Goal: Task Accomplishment & Management: Use online tool/utility

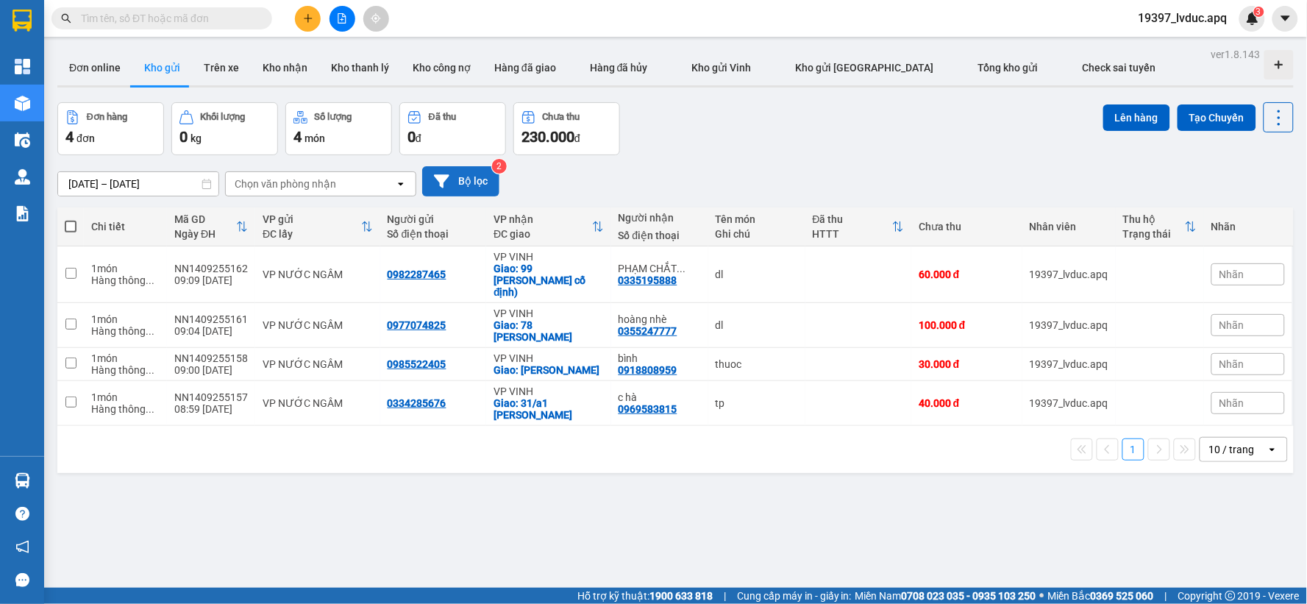
click at [471, 178] on button "Bộ lọc" at bounding box center [460, 181] width 77 height 30
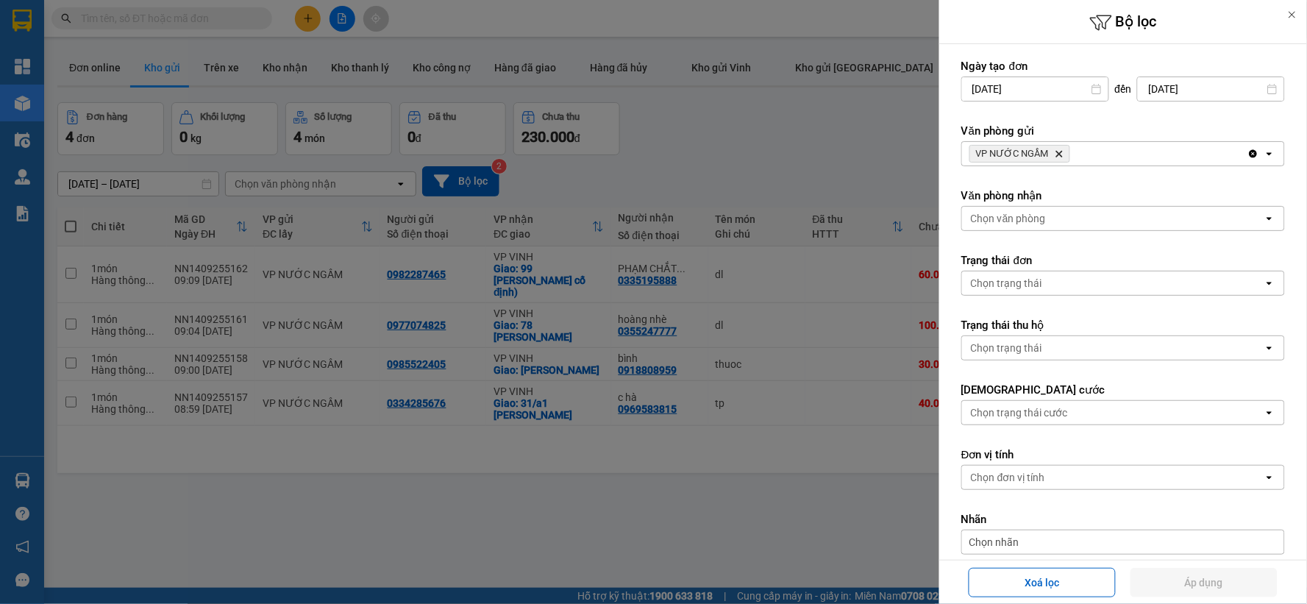
click at [1057, 153] on icon "VP NƯỚC NGẦM, close by backspace" at bounding box center [1059, 154] width 7 height 7
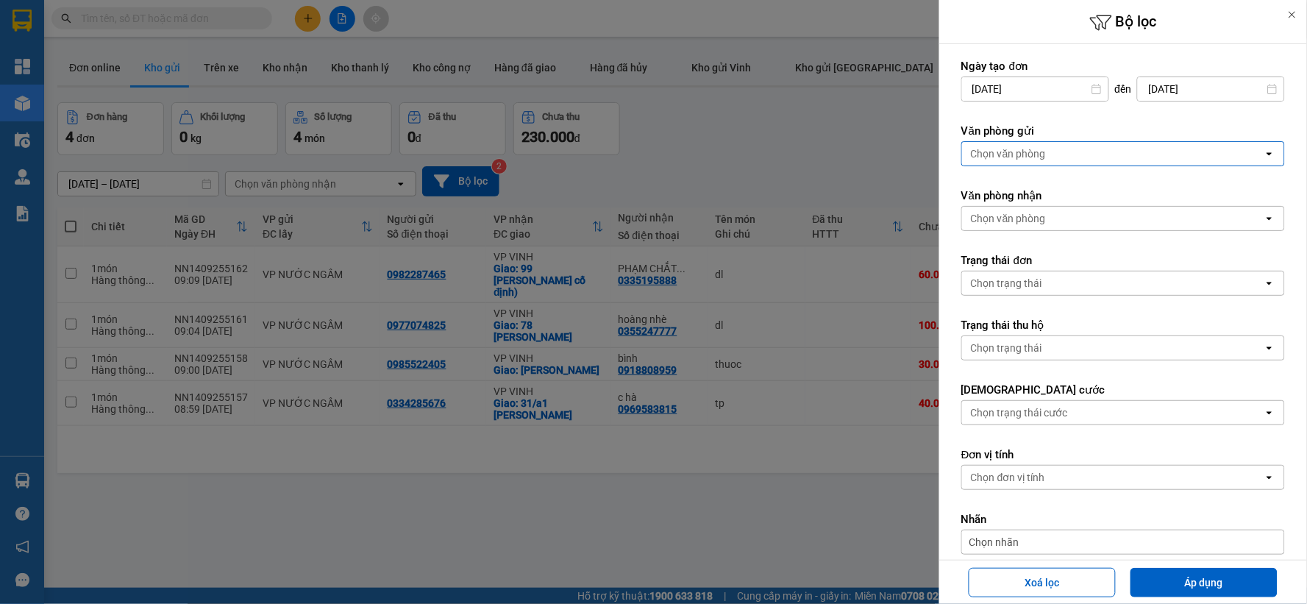
click at [1057, 153] on div "Chọn văn phòng" at bounding box center [1112, 154] width 301 height 24
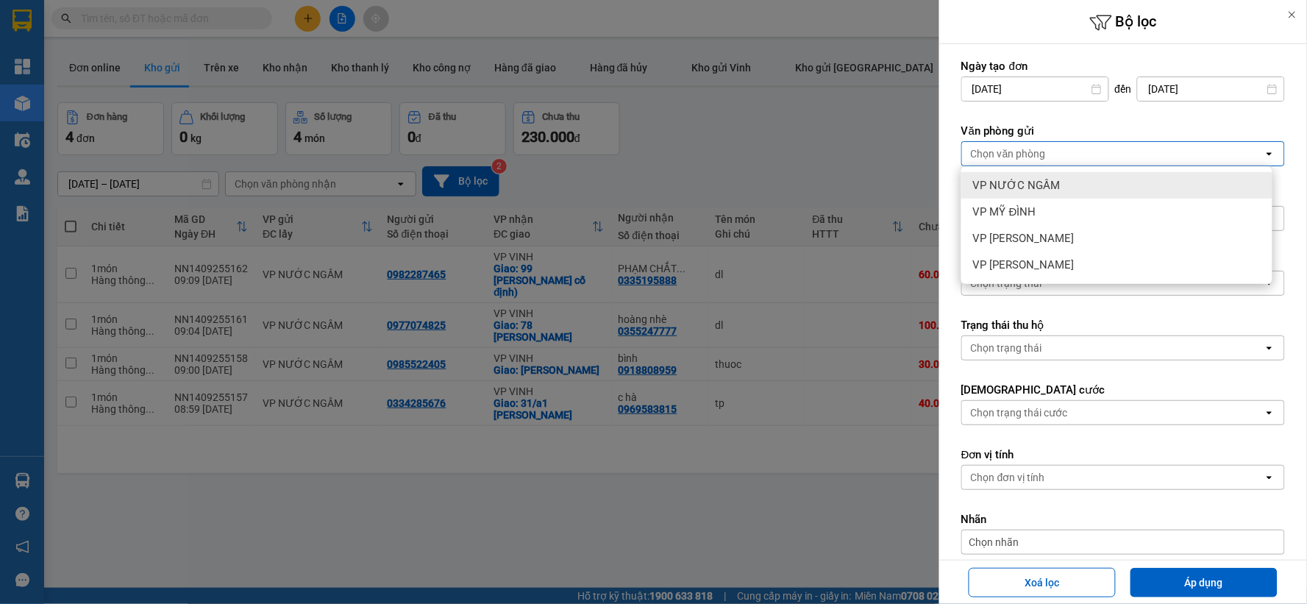
click at [1056, 188] on div "VP NƯỚC NGẦM" at bounding box center [1116, 185] width 311 height 26
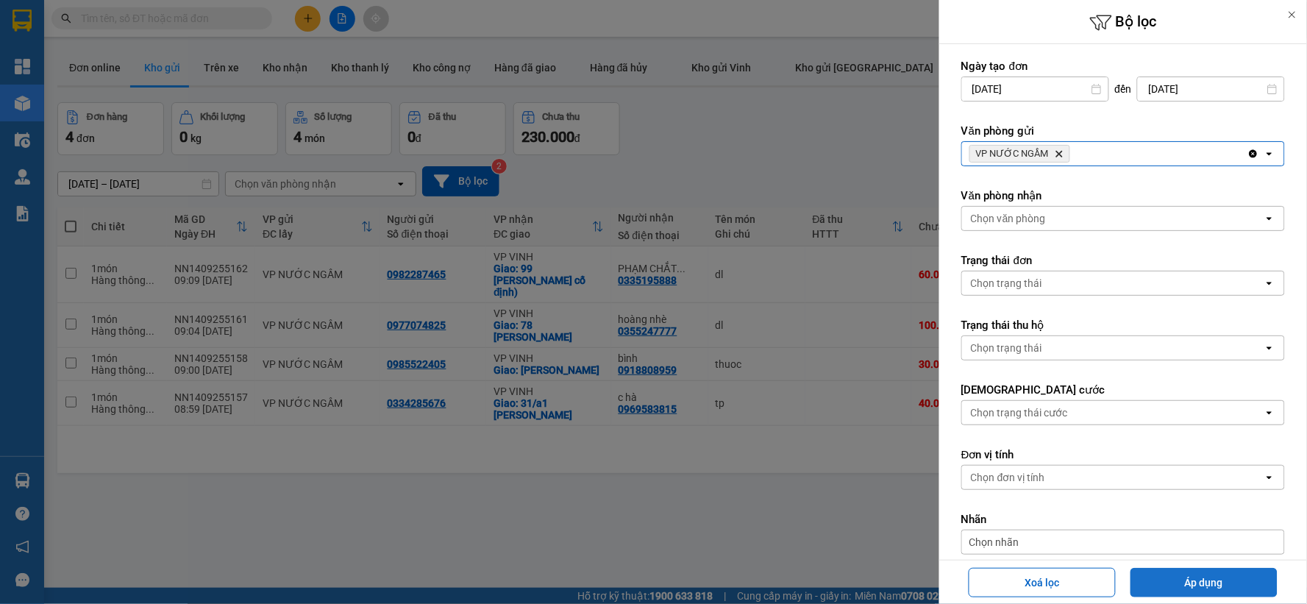
click at [1206, 579] on button "Áp dụng" at bounding box center [1203, 582] width 147 height 29
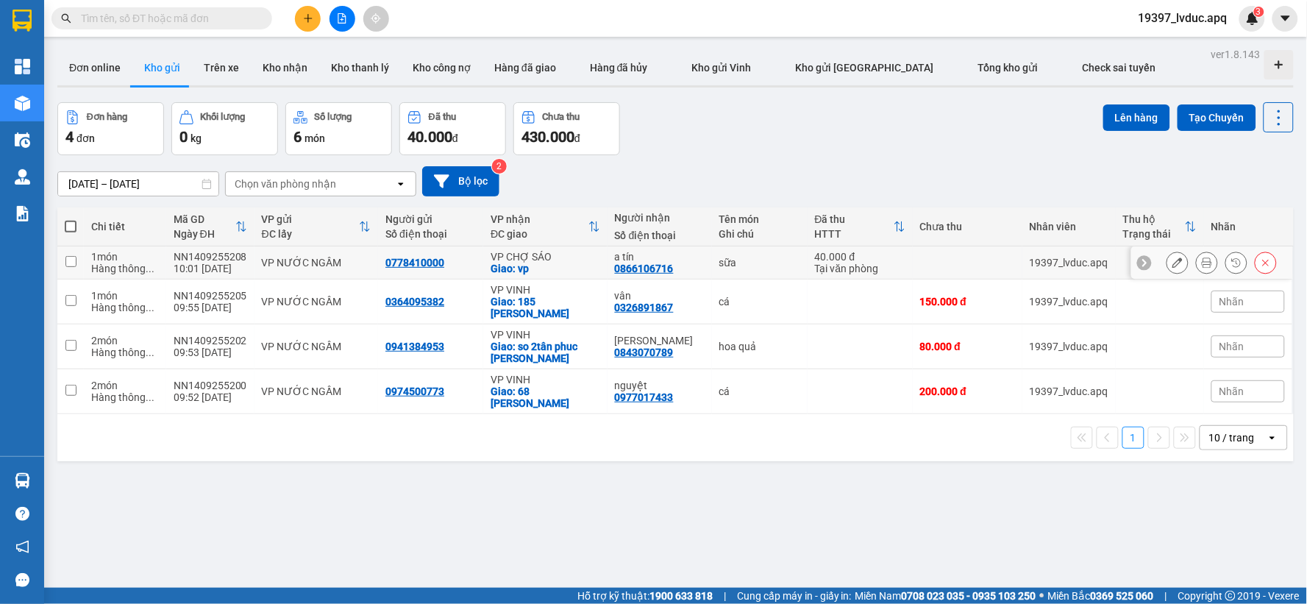
click at [574, 259] on div "VP CHỢ SÁO" at bounding box center [545, 257] width 110 height 12
checkbox input "true"
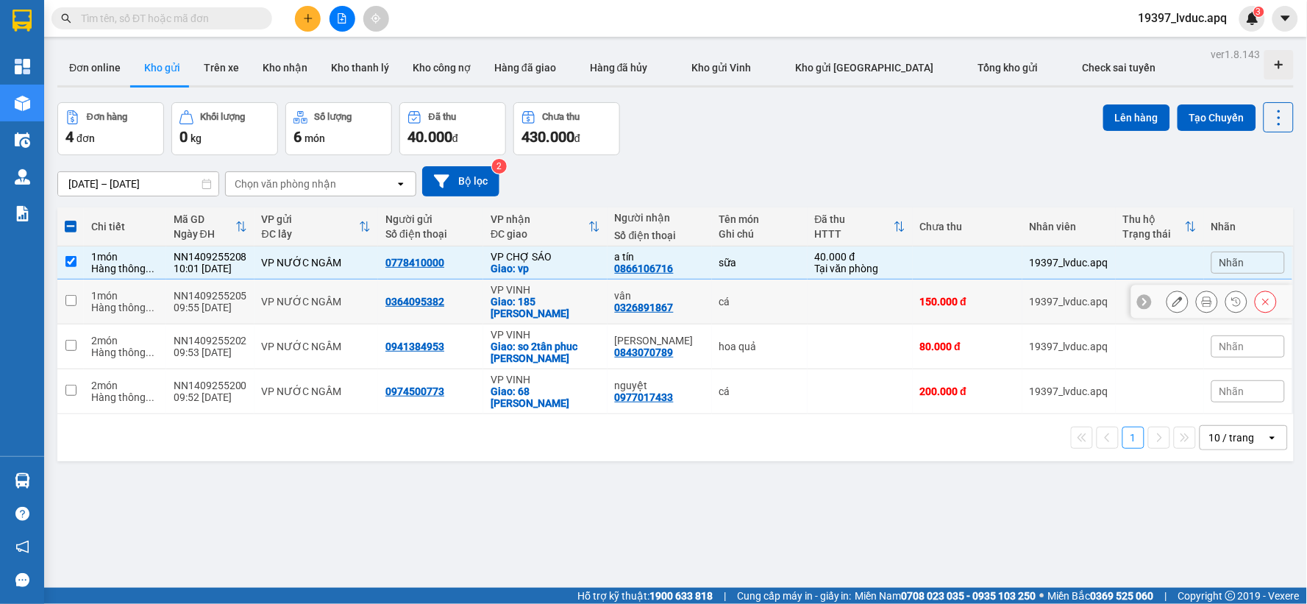
click at [570, 288] on div "VP VINH" at bounding box center [545, 290] width 110 height 12
checkbox input "true"
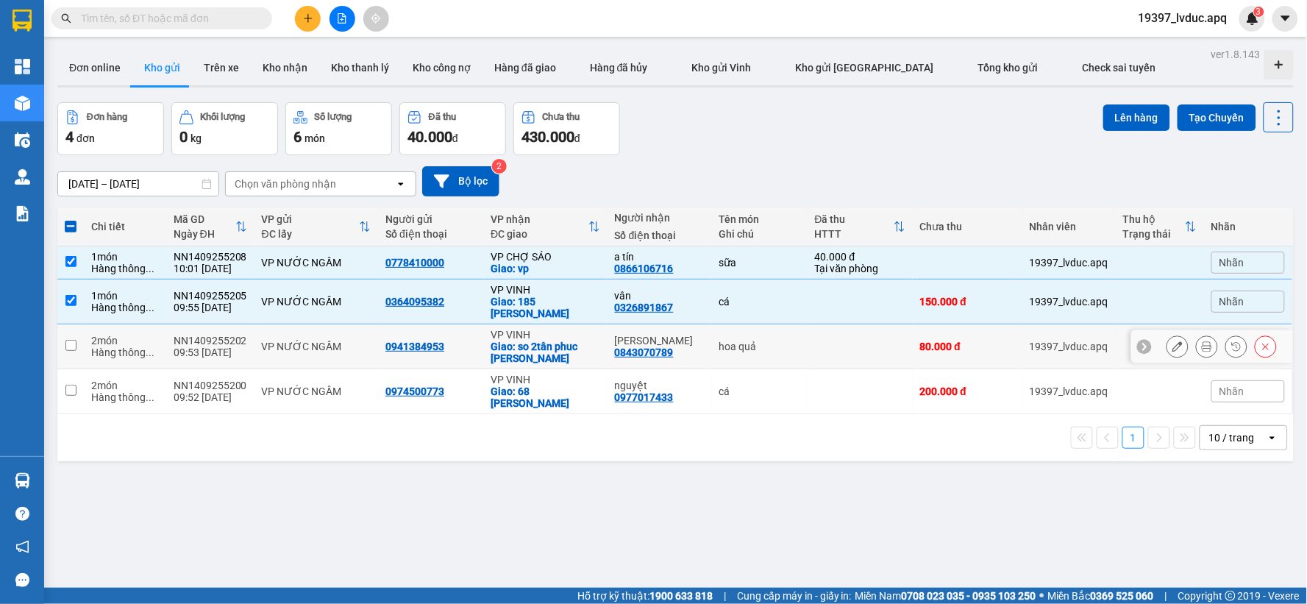
click at [568, 329] on div "VP VINH" at bounding box center [545, 335] width 110 height 12
checkbox input "true"
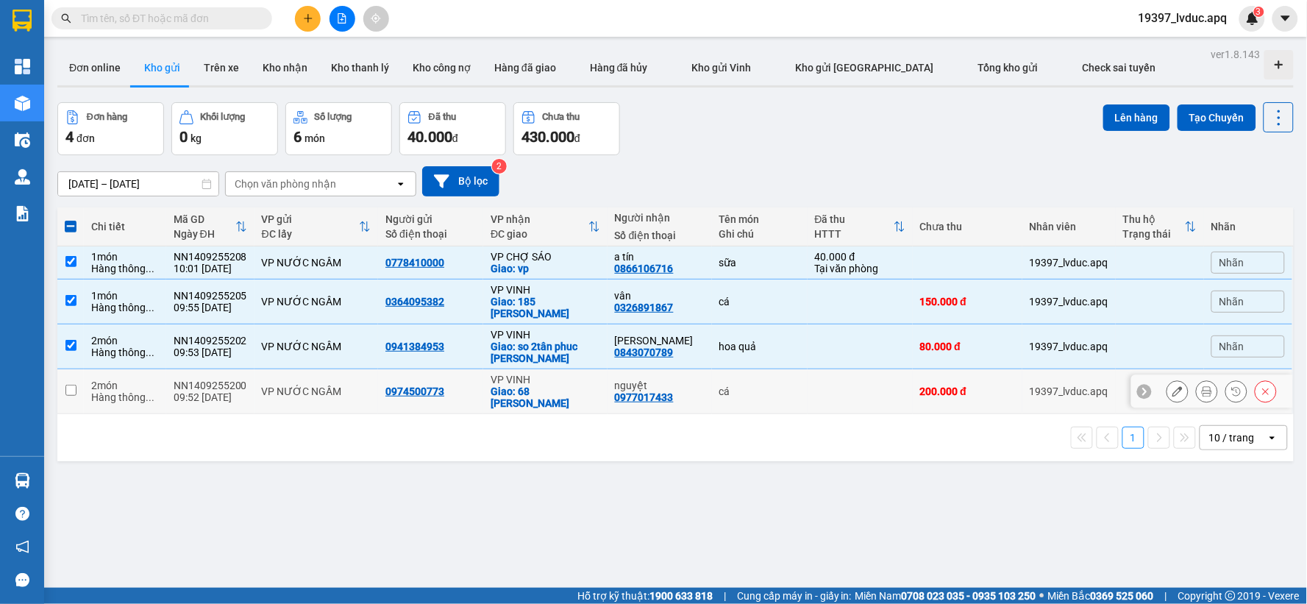
click at [575, 376] on div "VP VINH" at bounding box center [545, 380] width 110 height 12
checkbox input "true"
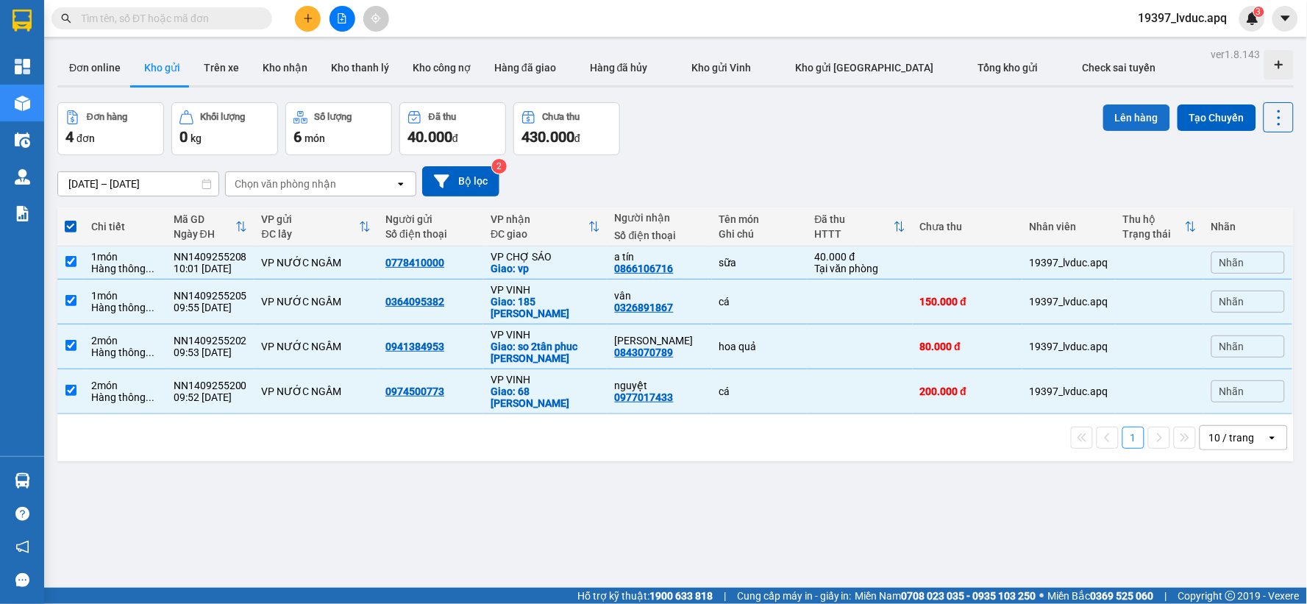
drag, startPoint x: 1110, startPoint y: 120, endPoint x: 1100, endPoint y: 121, distance: 10.3
click at [1103, 121] on button "Lên hàng" at bounding box center [1136, 117] width 67 height 26
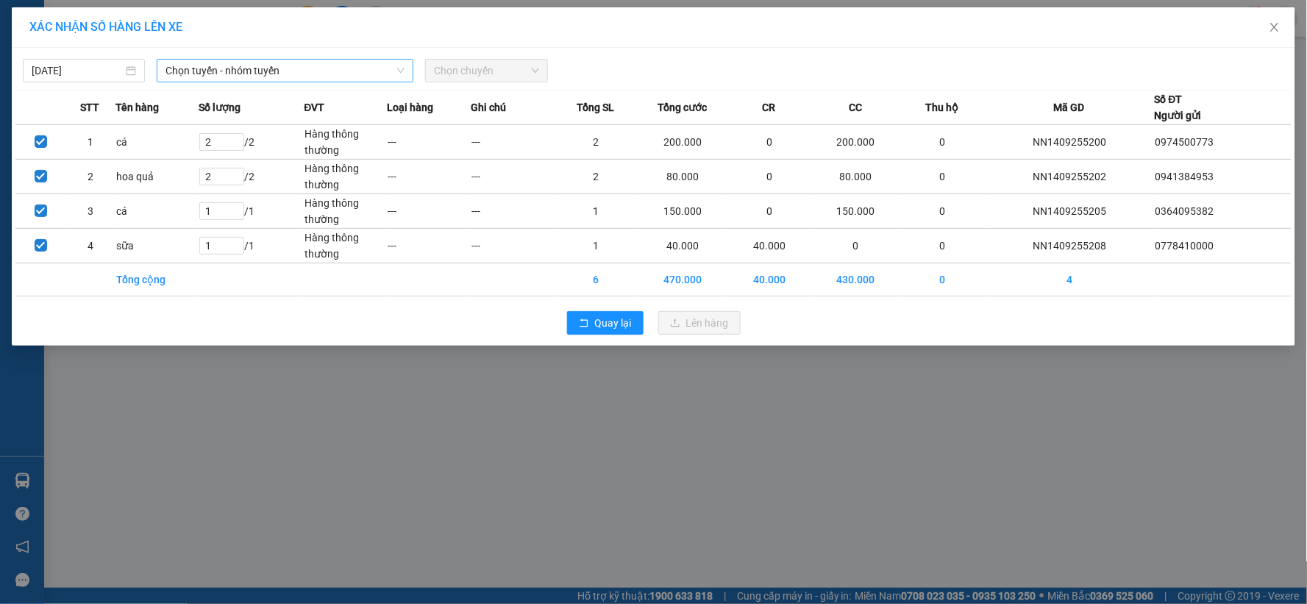
click at [368, 76] on span "Chọn tuyến - nhóm tuyến" at bounding box center [284, 71] width 239 height 22
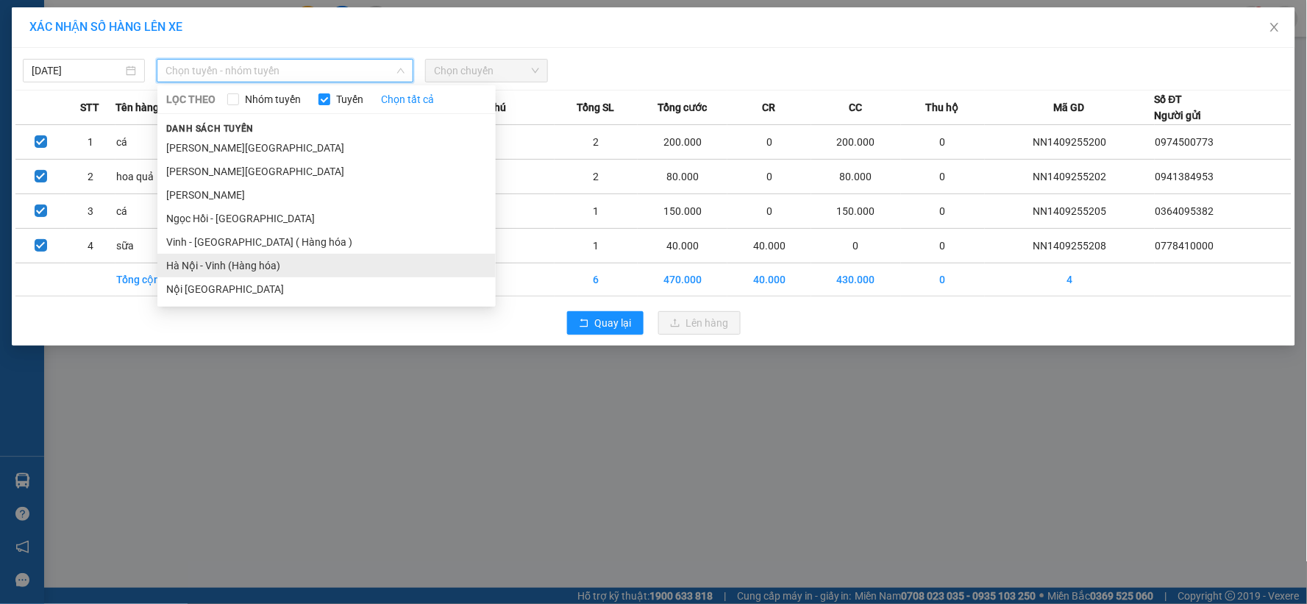
click at [280, 263] on li "Hà Nội - Vinh (Hàng hóa)" at bounding box center [326, 266] width 338 height 24
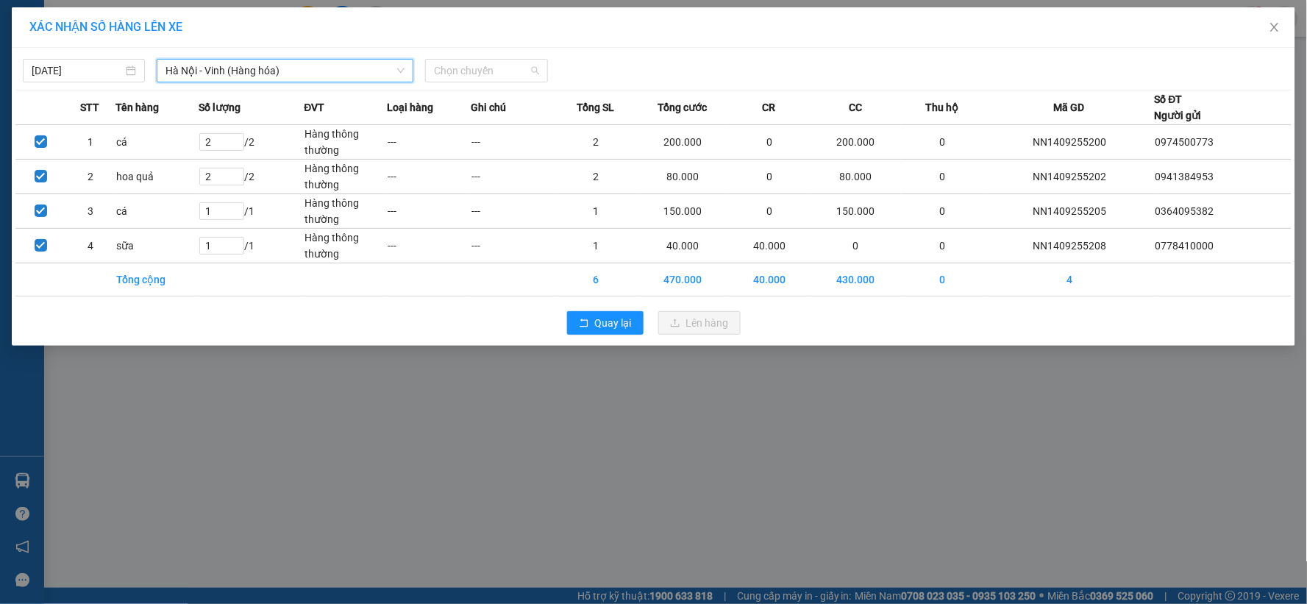
drag, startPoint x: 474, startPoint y: 75, endPoint x: 482, endPoint y: 133, distance: 58.7
click at [476, 76] on span "Chọn chuyến" at bounding box center [486, 71] width 104 height 22
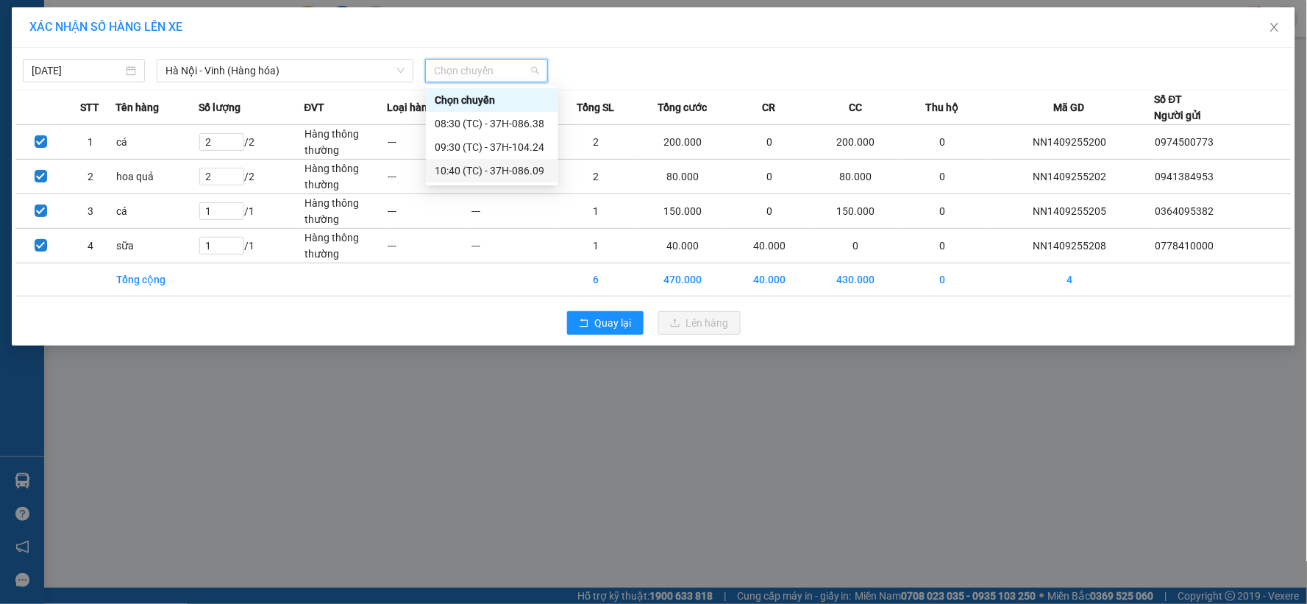
click at [482, 171] on div "10:40 (TC) - 37H-086.09" at bounding box center [492, 171] width 115 height 16
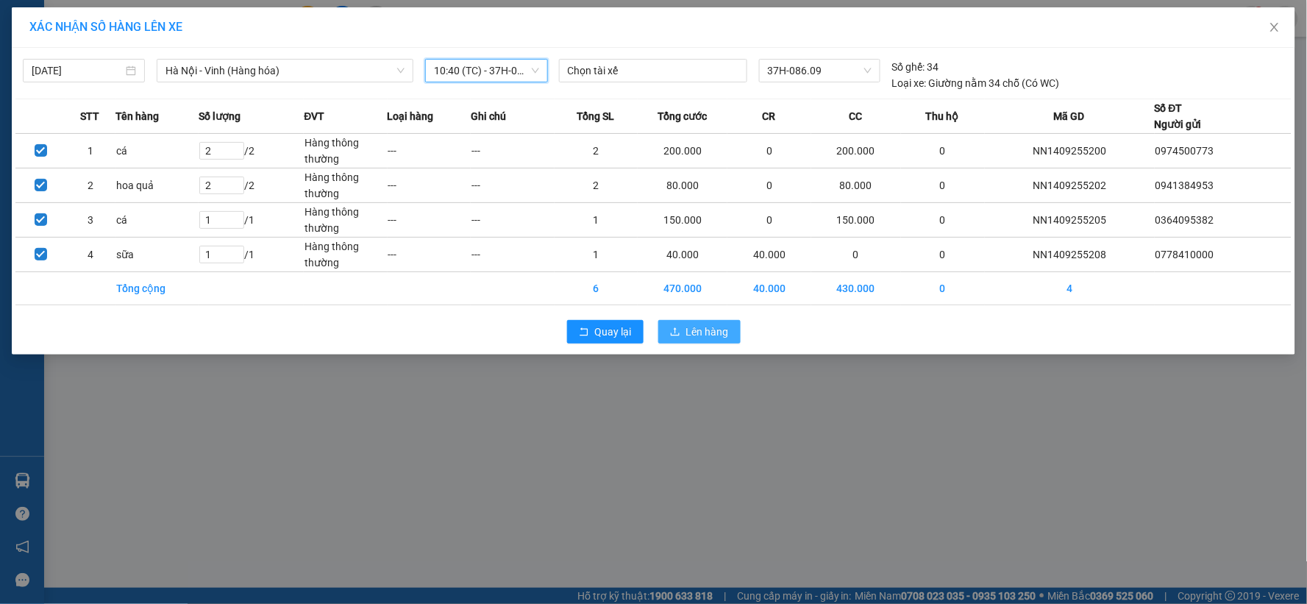
click at [704, 332] on span "Lên hàng" at bounding box center [707, 332] width 43 height 16
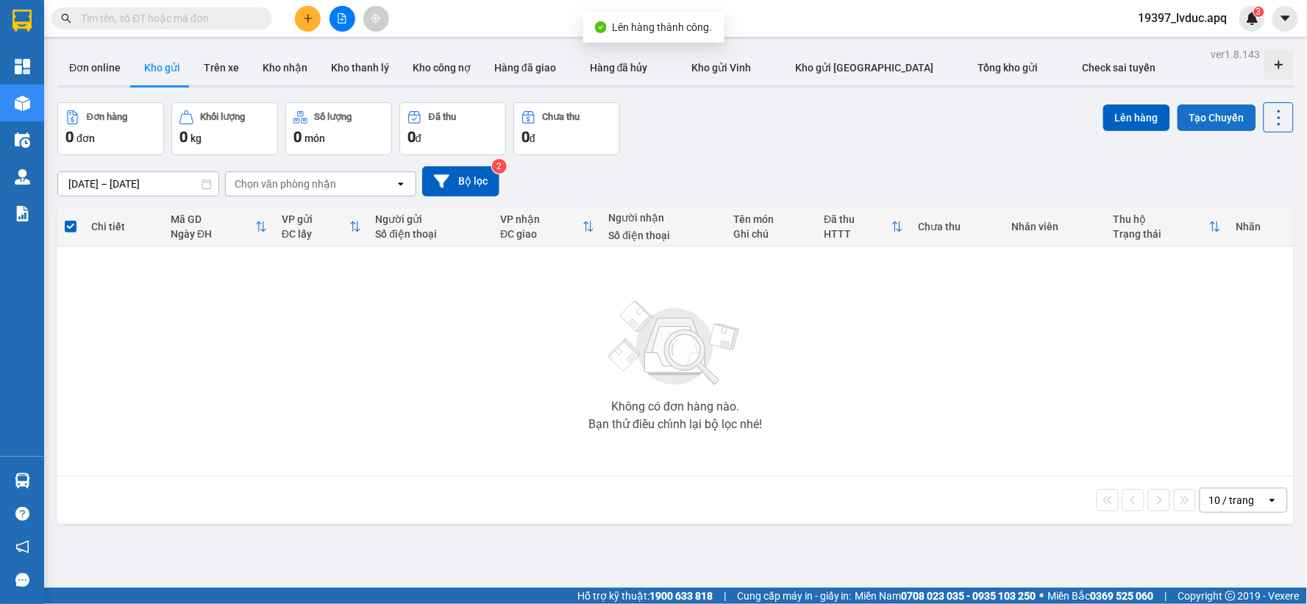
click at [1200, 107] on button "Tạo Chuyến" at bounding box center [1216, 117] width 79 height 26
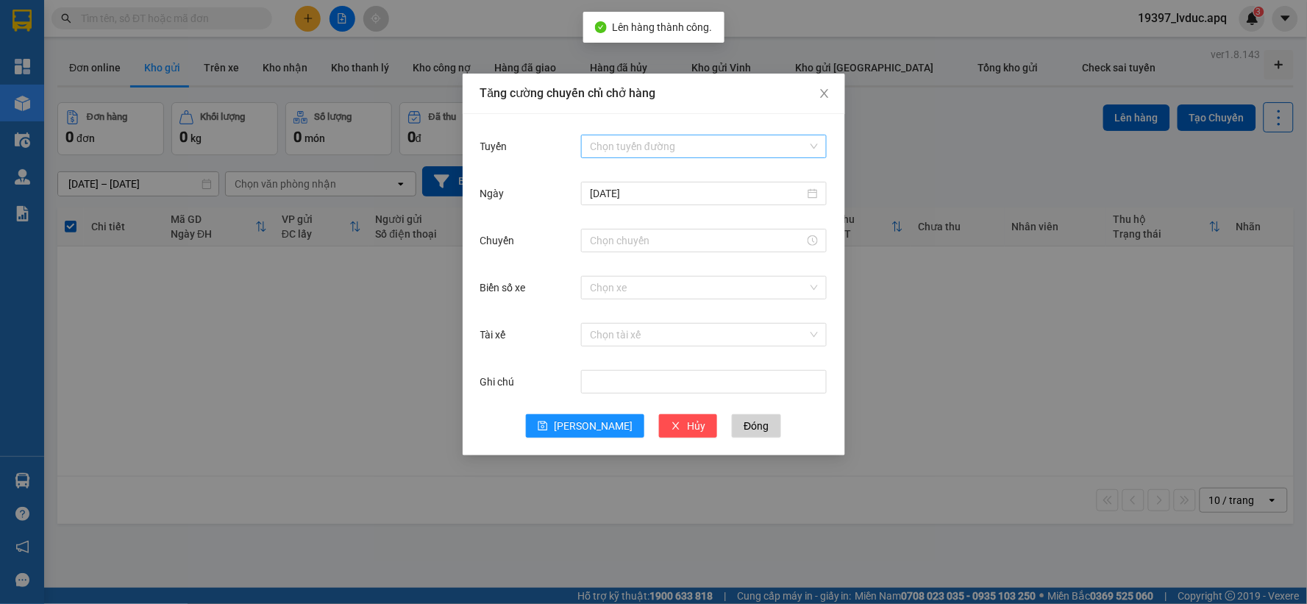
click at [708, 144] on input "Tuyến" at bounding box center [699, 146] width 218 height 22
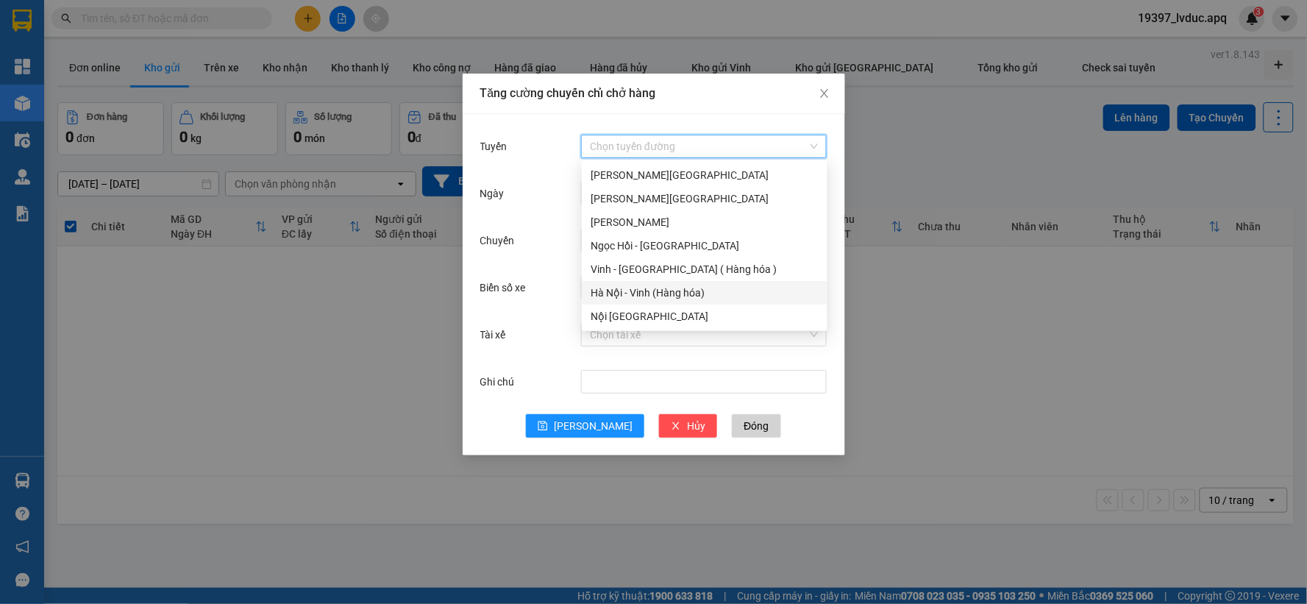
click at [652, 288] on div "Hà Nội - Vinh (Hàng hóa)" at bounding box center [704, 293] width 228 height 16
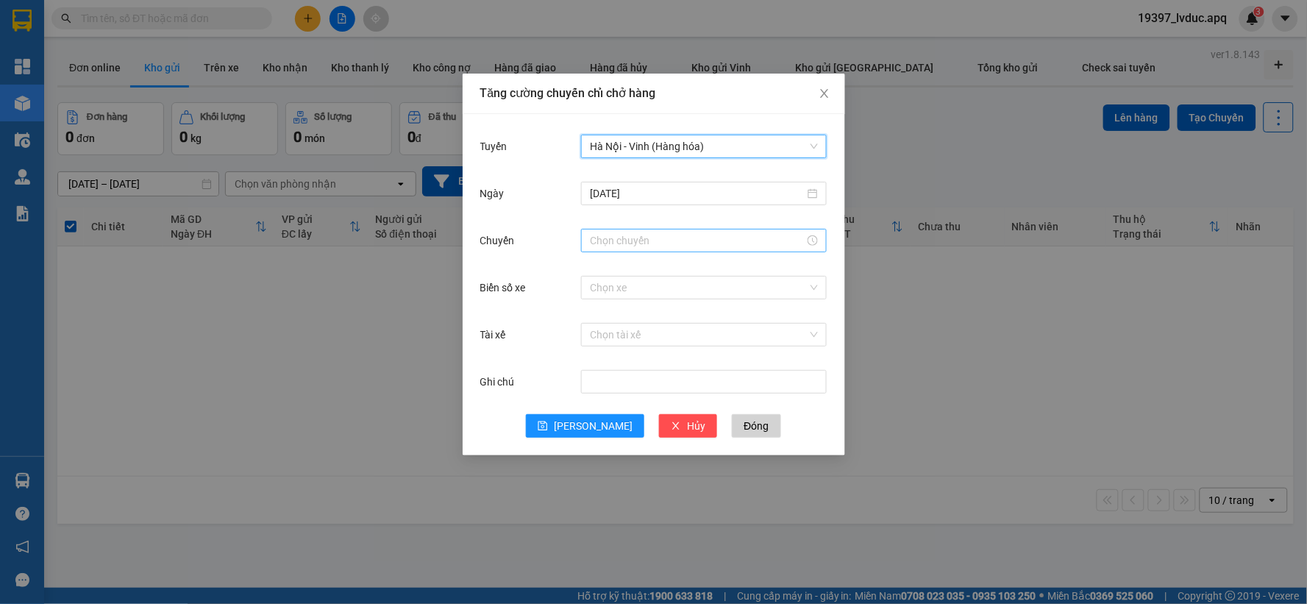
click at [640, 240] on input "Chuyến" at bounding box center [697, 240] width 215 height 16
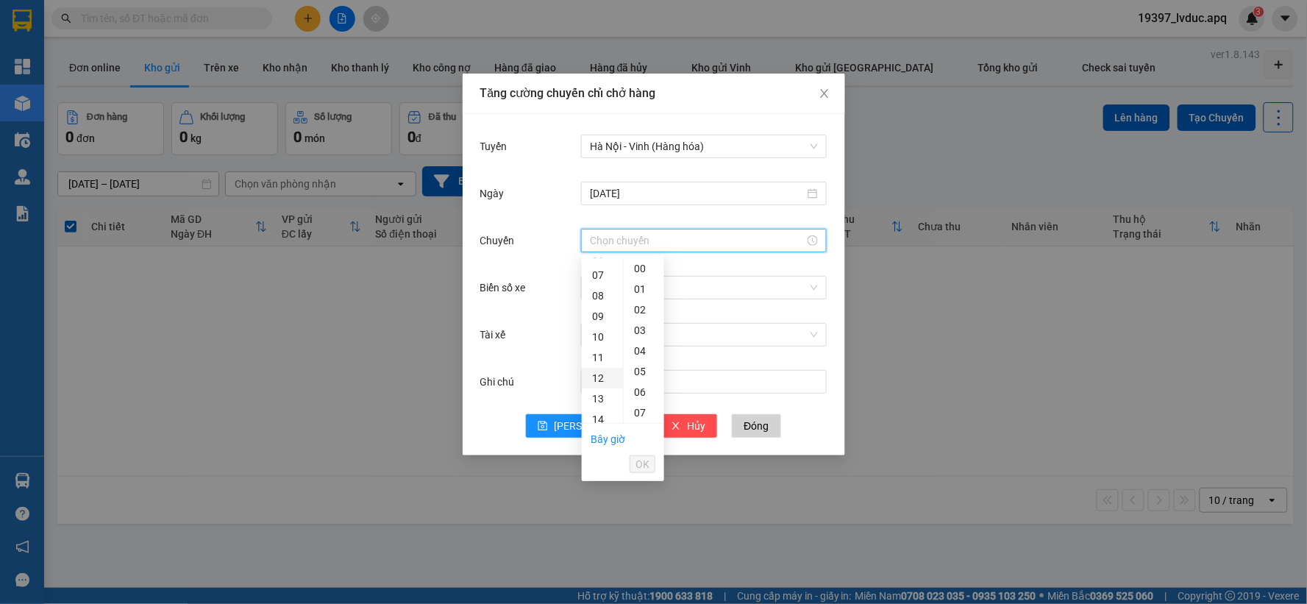
scroll to position [163, 0]
click at [603, 326] on div "11" at bounding box center [602, 331] width 41 height 21
click at [640, 346] on div "20" at bounding box center [644, 353] width 40 height 21
type input "11:20"
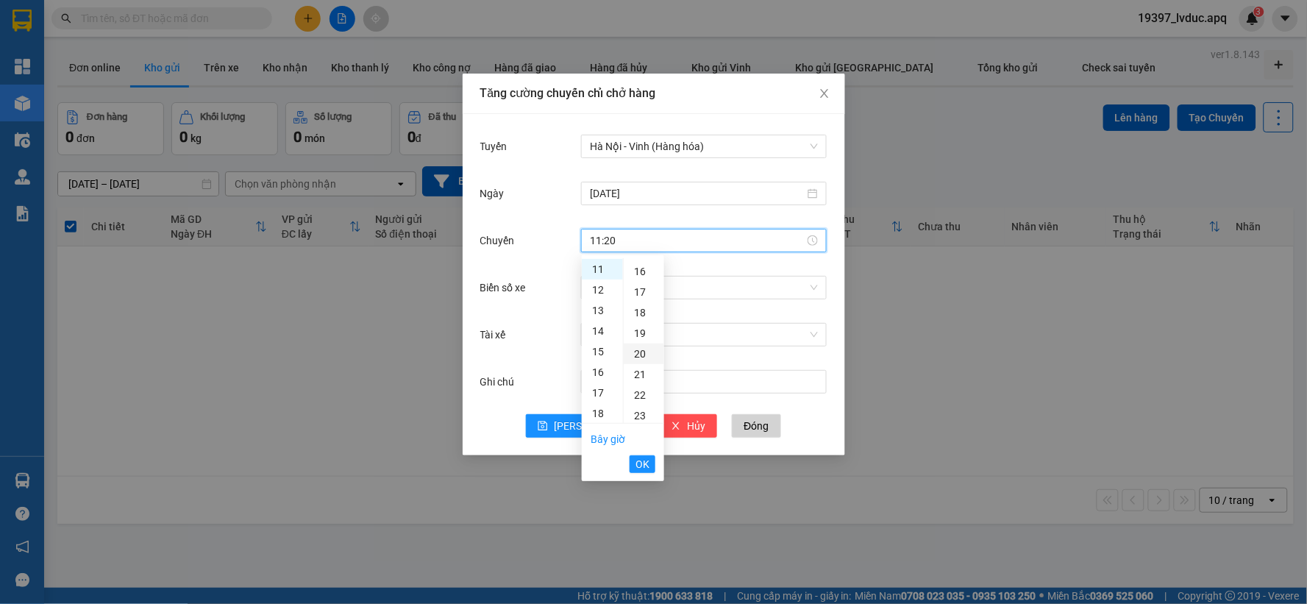
scroll to position [412, 0]
click at [642, 457] on span "OK" at bounding box center [642, 464] width 14 height 16
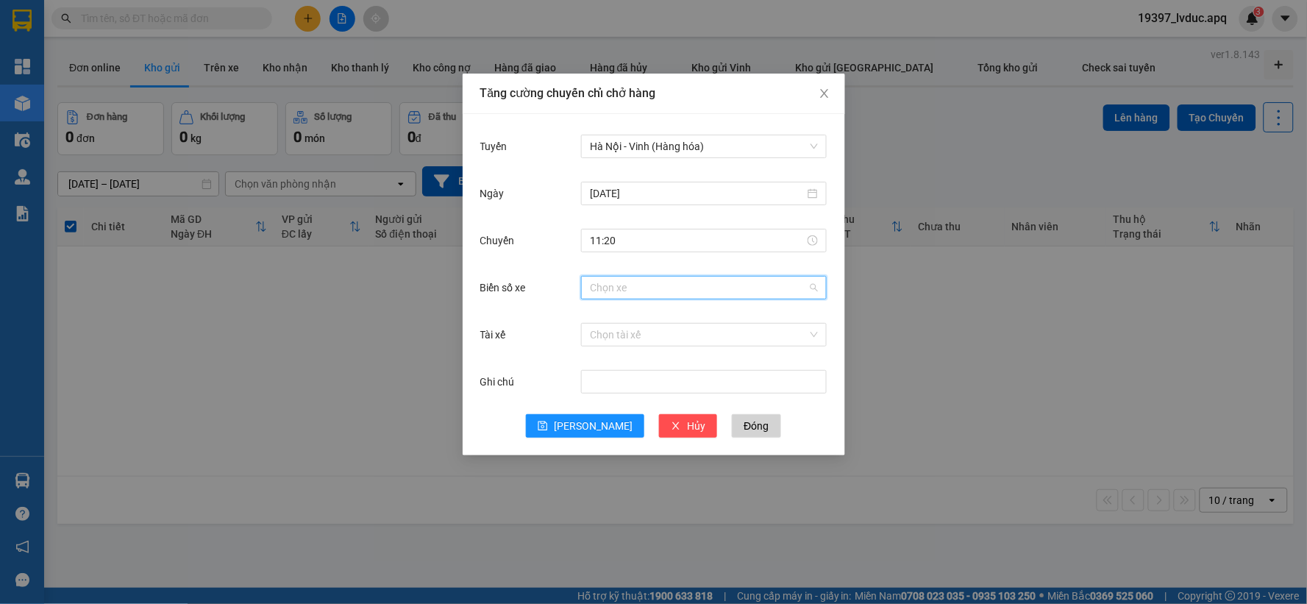
click at [671, 284] on input "Biển số xe" at bounding box center [699, 287] width 218 height 22
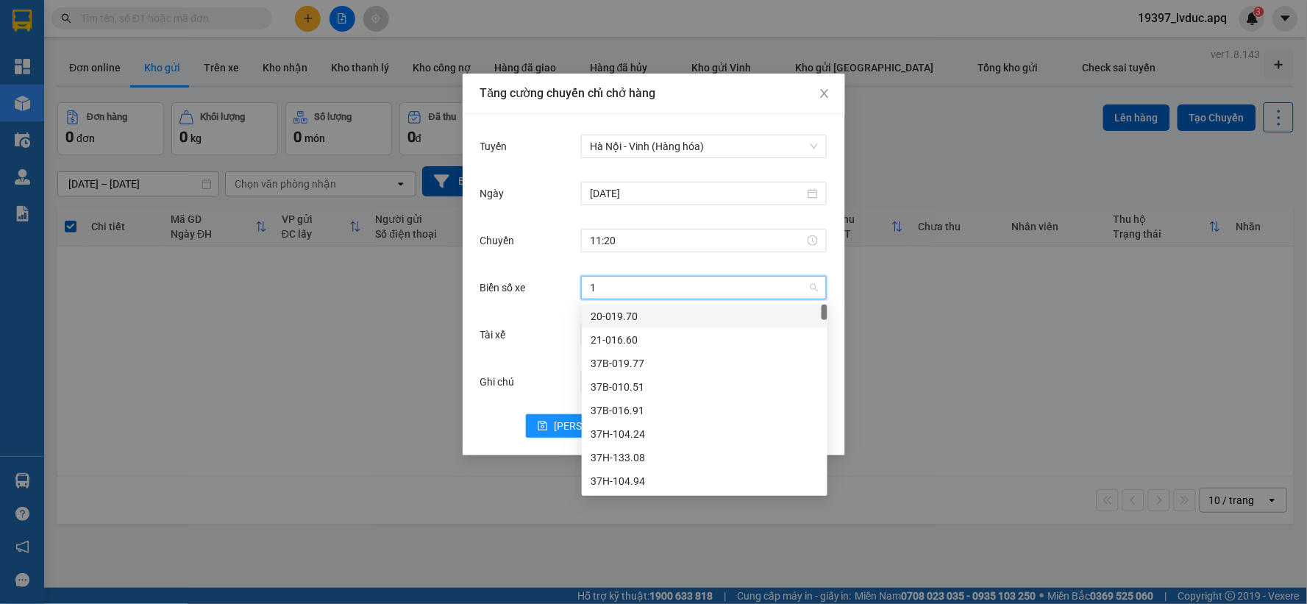
type input "13"
click at [651, 412] on div "37H-096.13" at bounding box center [704, 410] width 228 height 16
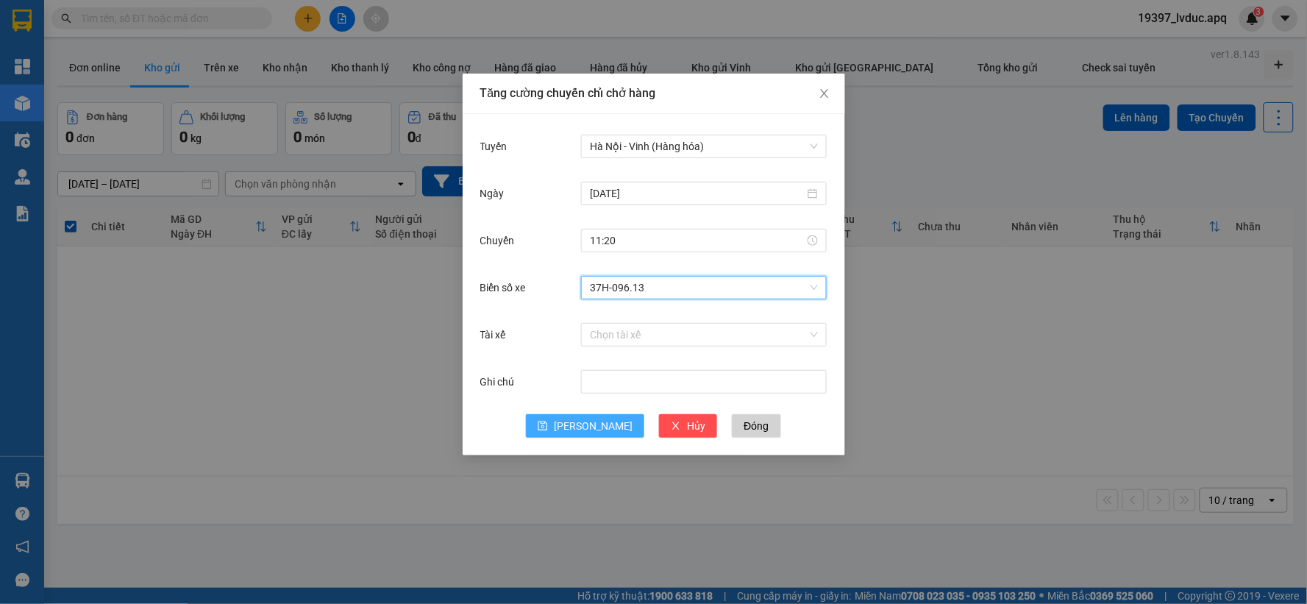
click at [585, 426] on span "[PERSON_NAME]" at bounding box center [593, 426] width 79 height 16
click at [827, 93] on icon "close" at bounding box center [824, 94] width 12 height 12
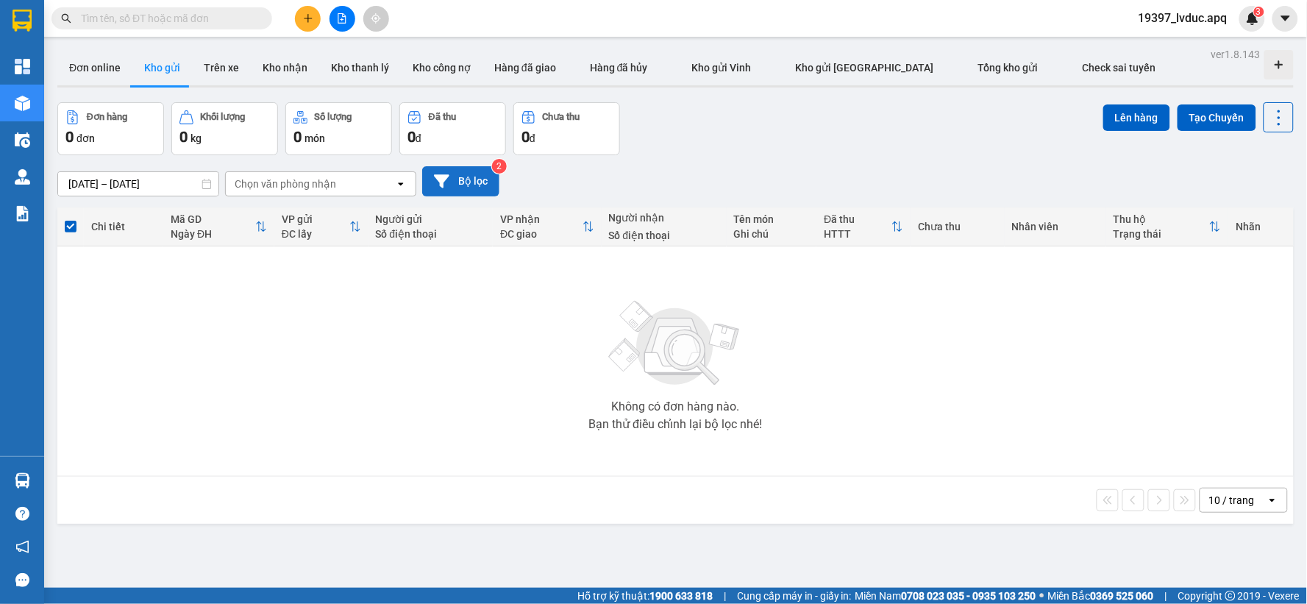
click at [465, 179] on button "Bộ lọc" at bounding box center [460, 181] width 77 height 30
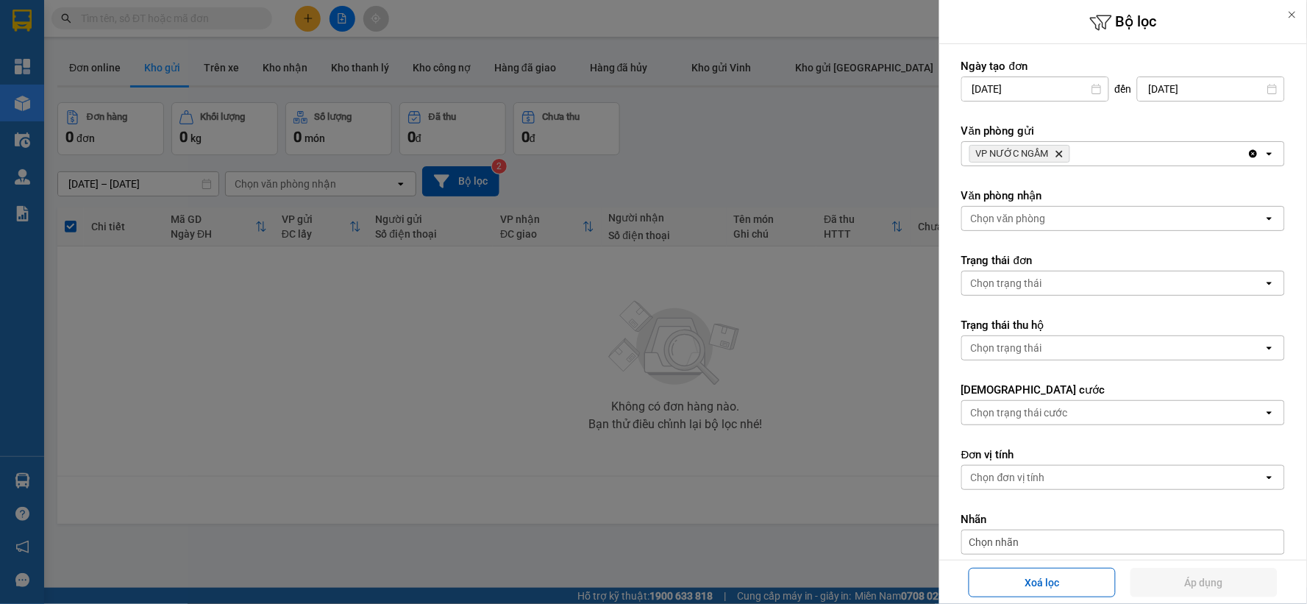
click at [1057, 156] on icon "Delete" at bounding box center [1058, 153] width 9 height 9
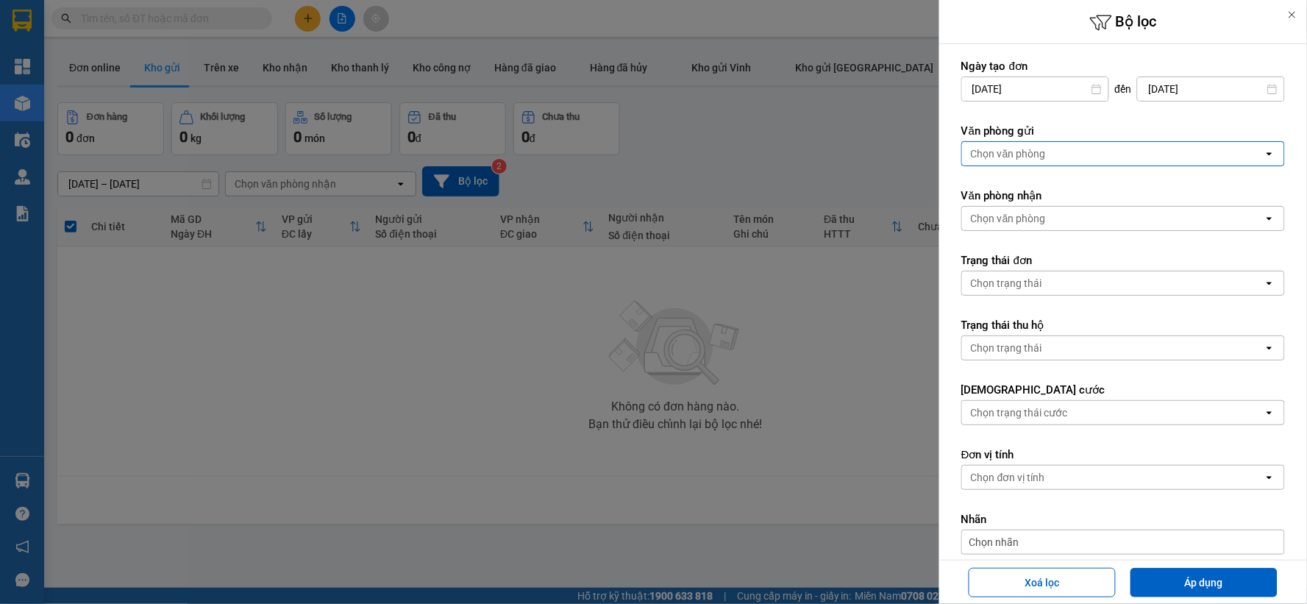
click at [1057, 156] on div "Chọn văn phòng" at bounding box center [1112, 154] width 301 height 24
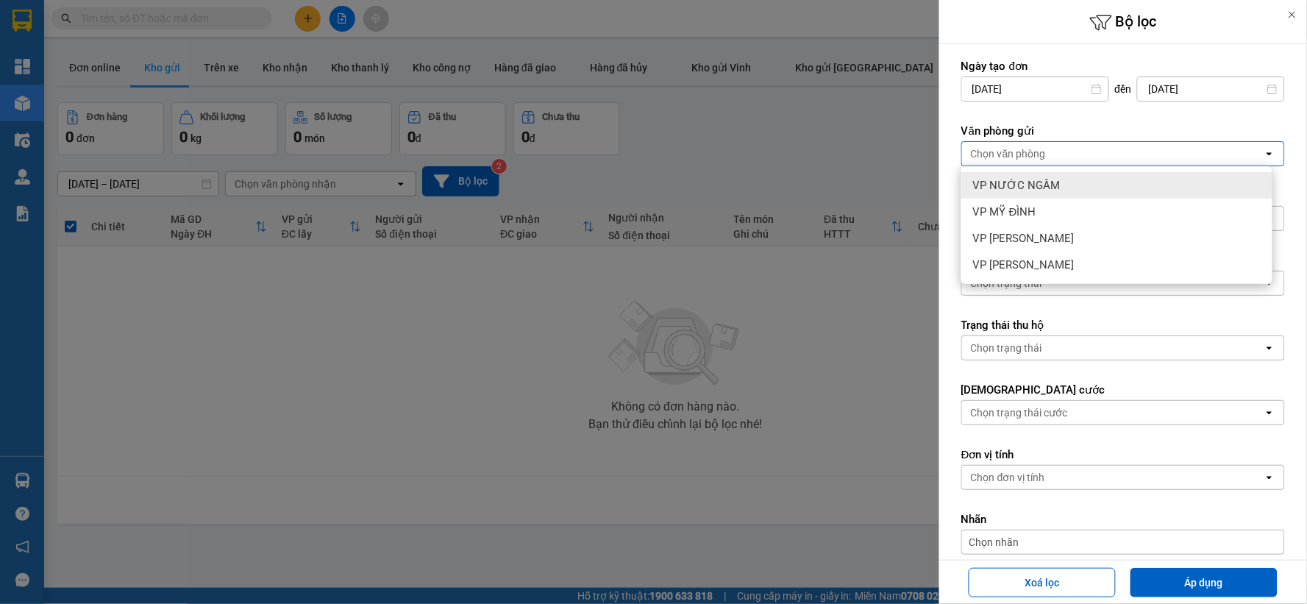
click at [1059, 196] on div "VP NƯỚC NGẦM" at bounding box center [1116, 185] width 311 height 26
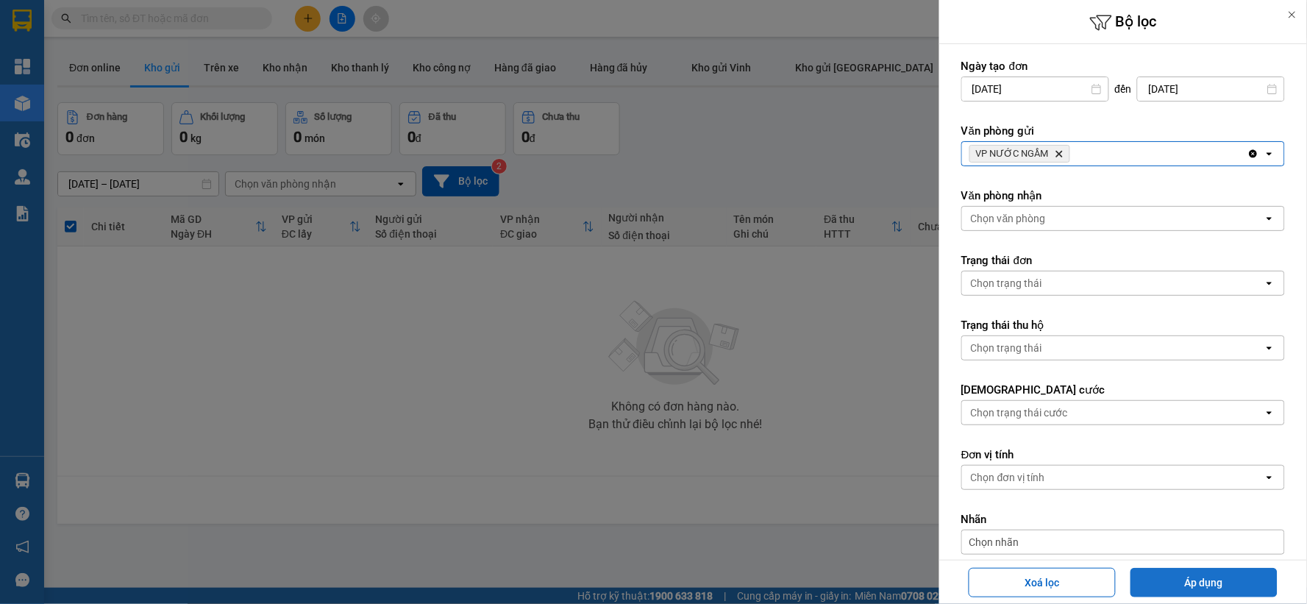
click at [1208, 578] on button "Áp dụng" at bounding box center [1203, 582] width 147 height 29
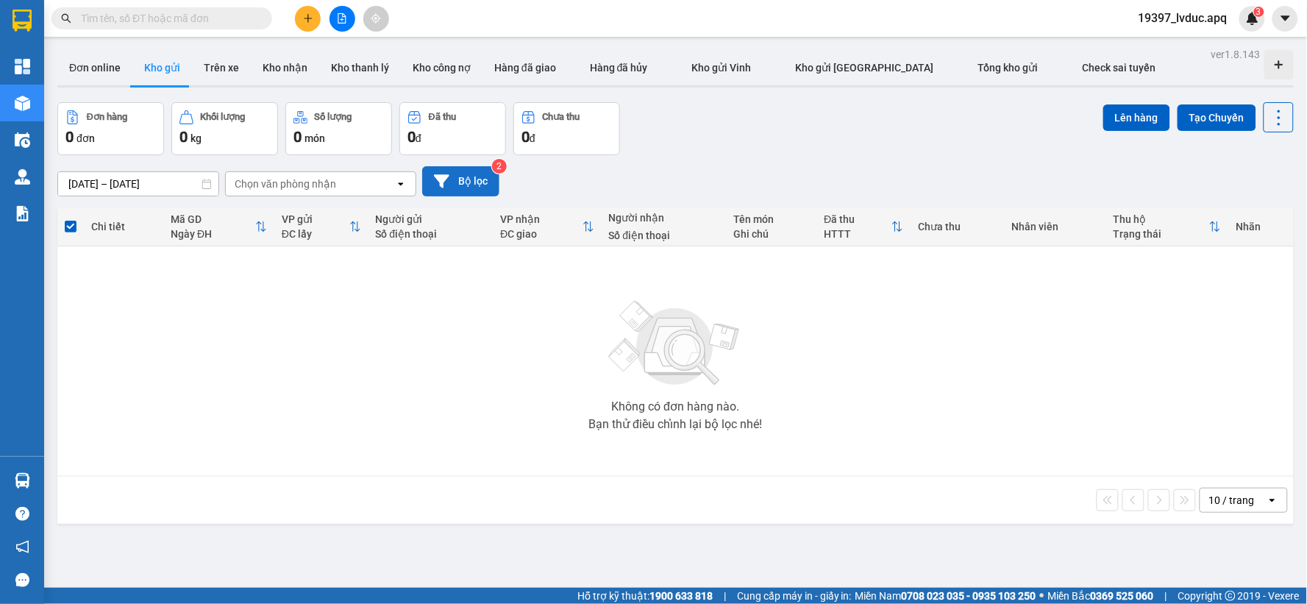
click at [446, 182] on icon at bounding box center [441, 181] width 15 height 15
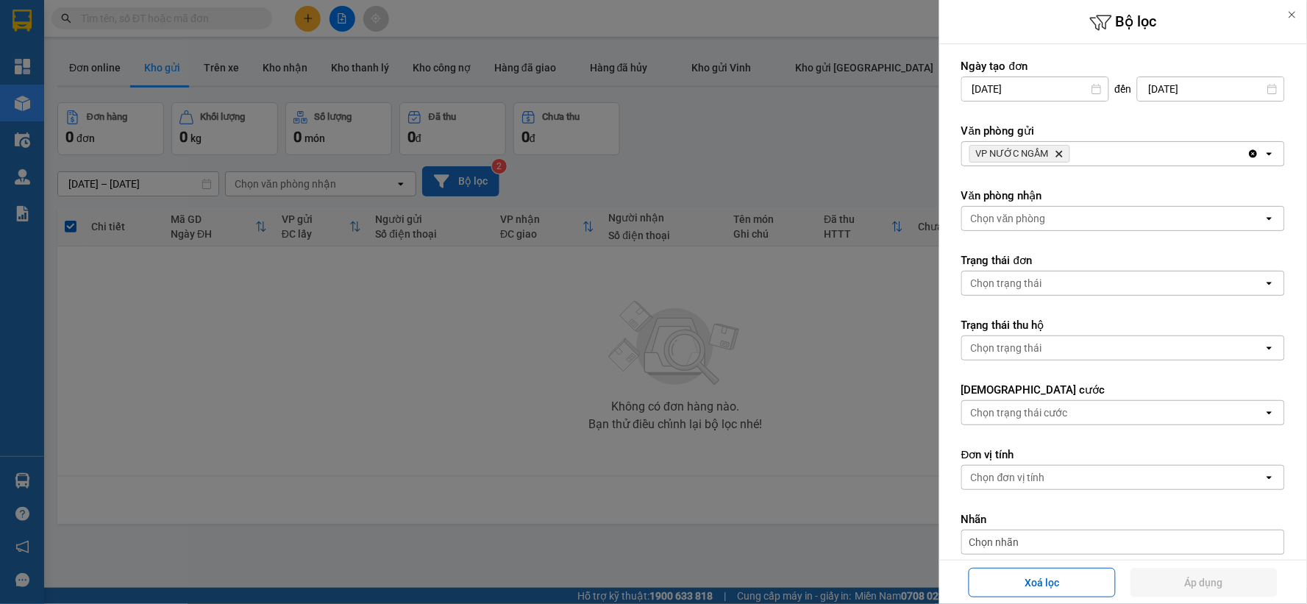
drag, startPoint x: 752, startPoint y: 156, endPoint x: 687, endPoint y: 151, distance: 65.6
click at [751, 156] on div at bounding box center [653, 302] width 1307 height 604
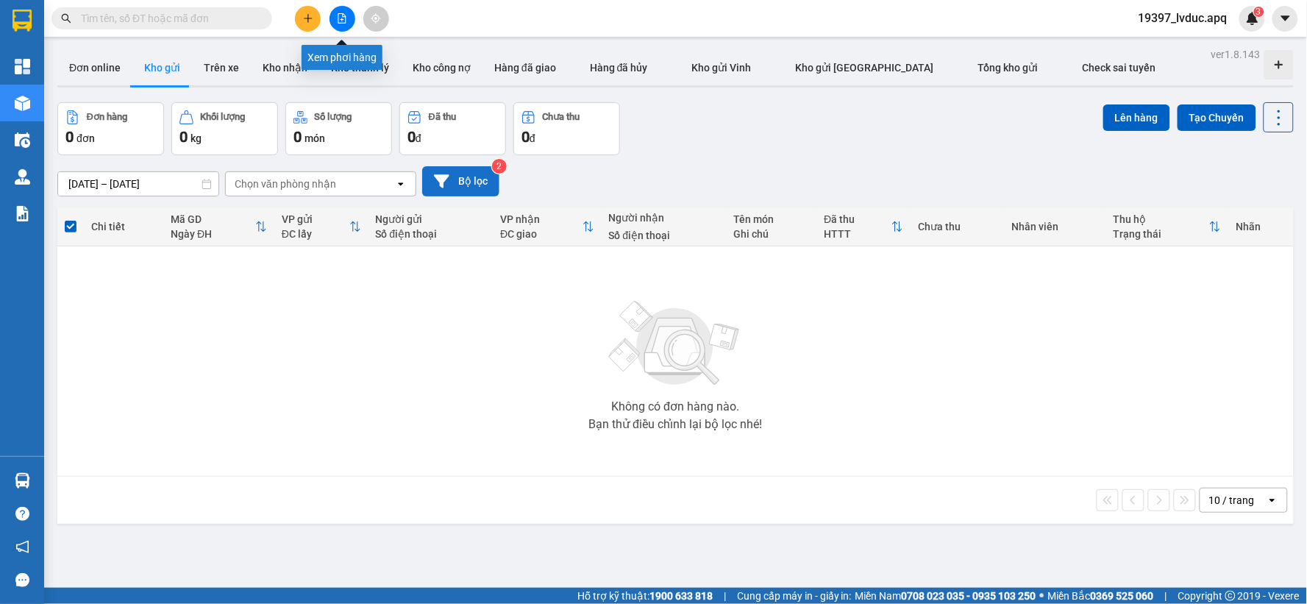
click at [340, 30] on button at bounding box center [342, 19] width 26 height 26
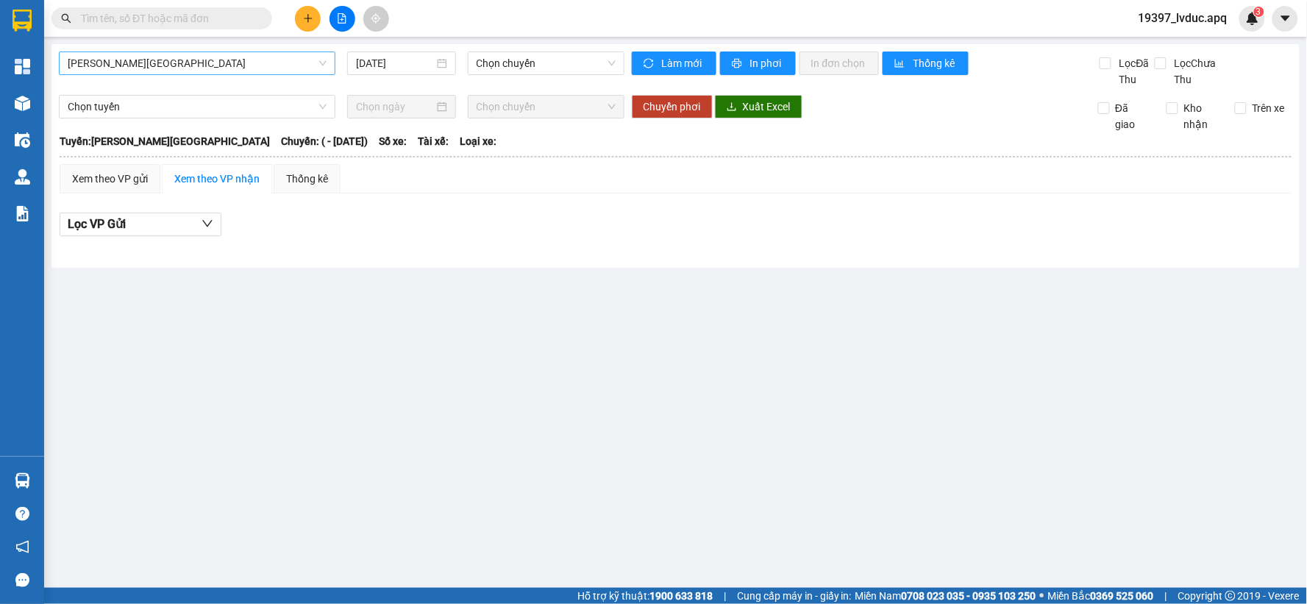
click at [194, 61] on span "[PERSON_NAME][GEOGRAPHIC_DATA]" at bounding box center [197, 63] width 259 height 22
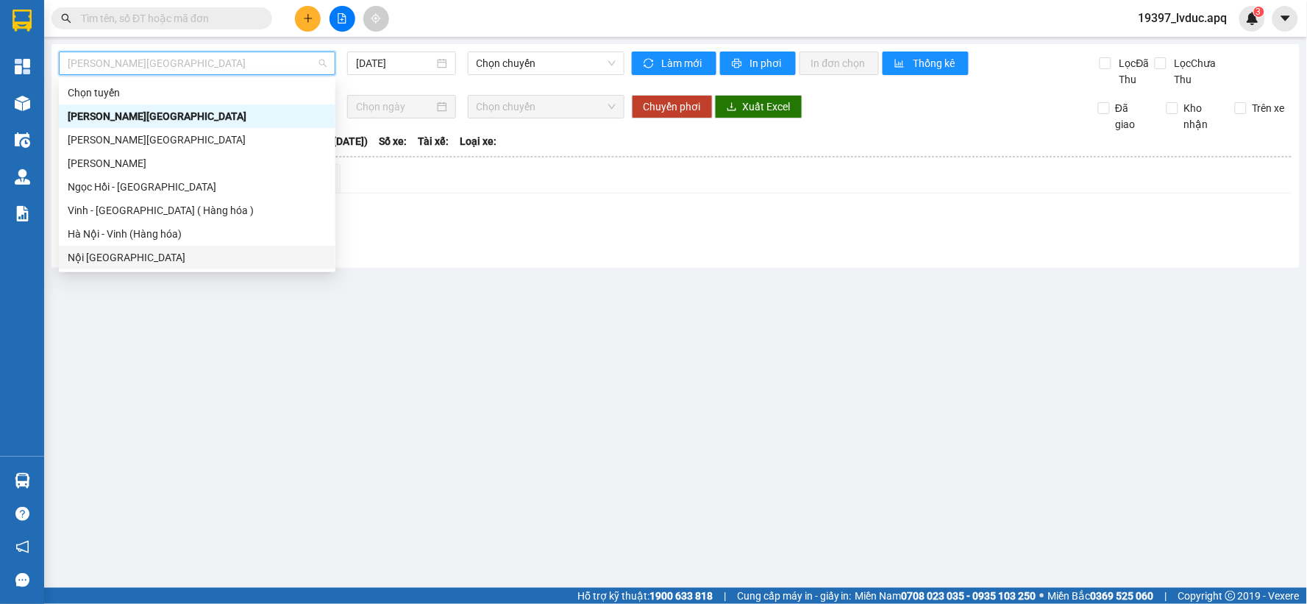
click at [155, 246] on div "Nội [GEOGRAPHIC_DATA]" at bounding box center [197, 258] width 276 height 24
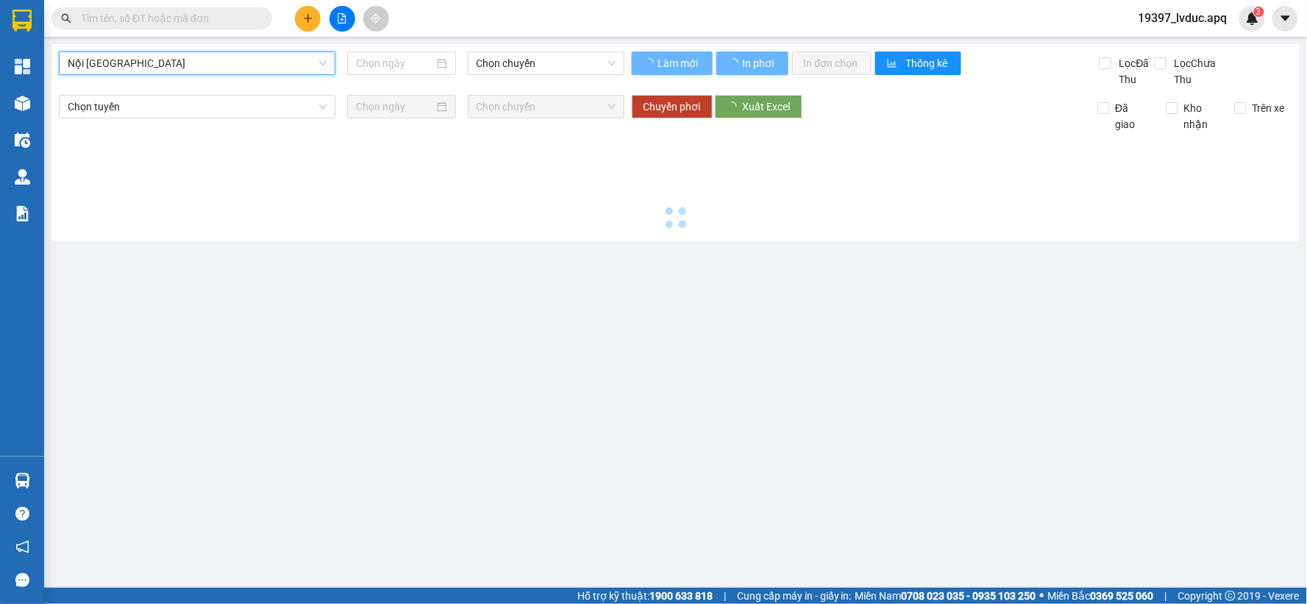
type input "[DATE]"
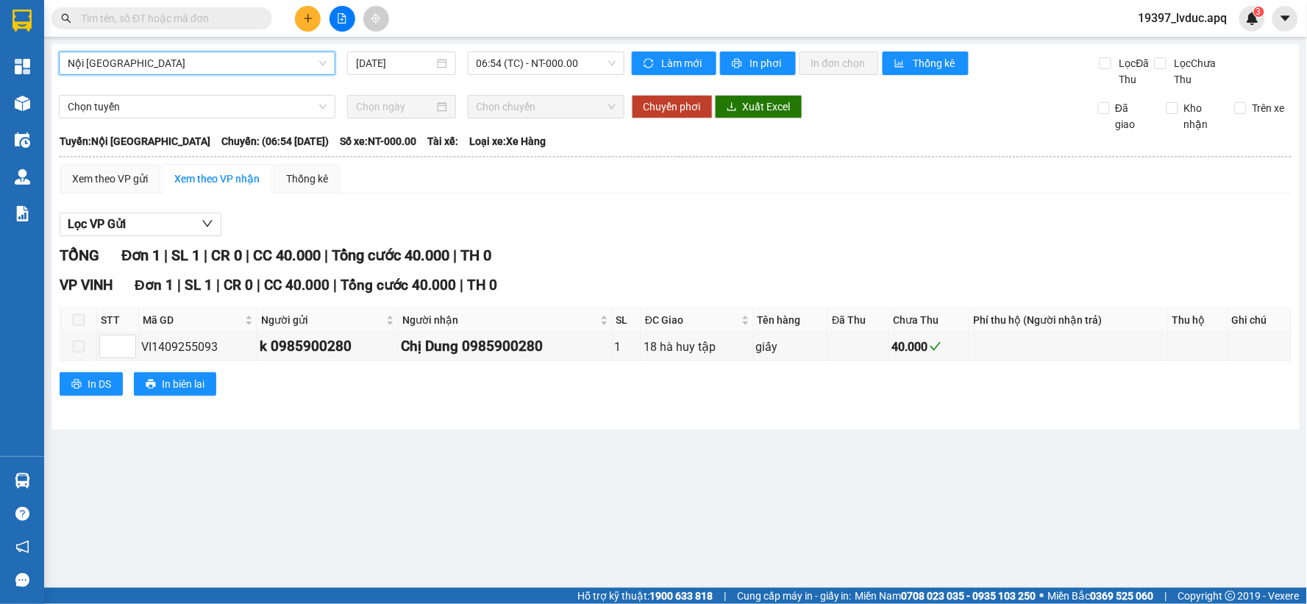
click at [215, 56] on span "Nội [GEOGRAPHIC_DATA]" at bounding box center [197, 63] width 259 height 22
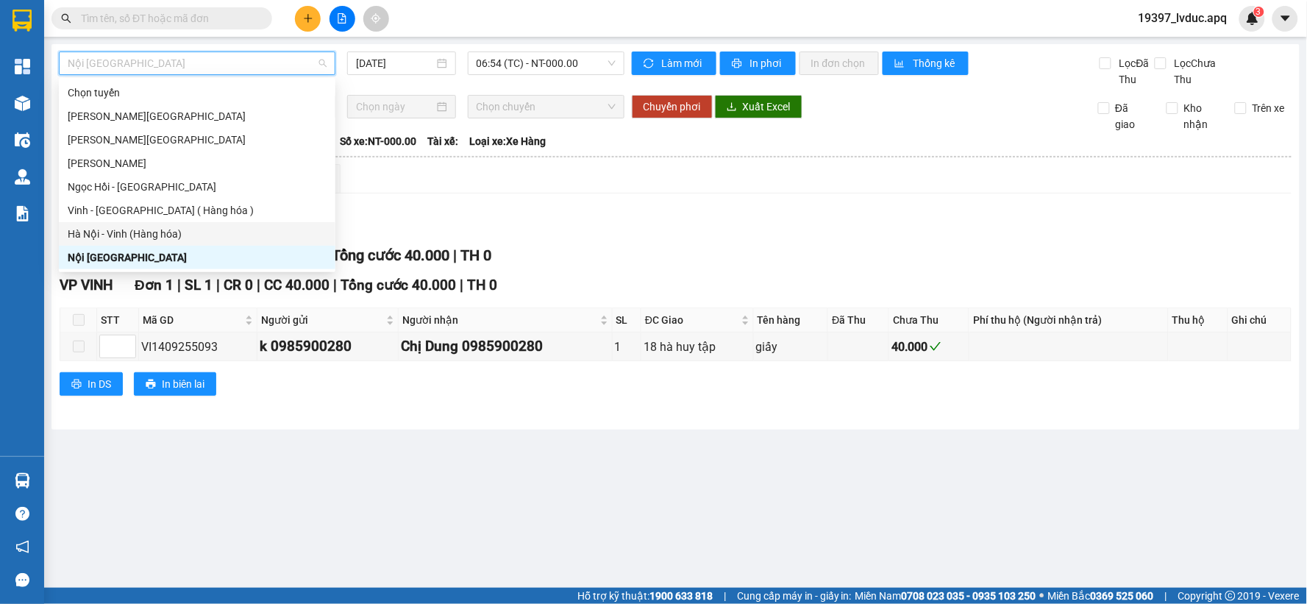
click at [160, 229] on div "Hà Nội - Vinh (Hàng hóa)" at bounding box center [197, 234] width 259 height 16
type input "[DATE]"
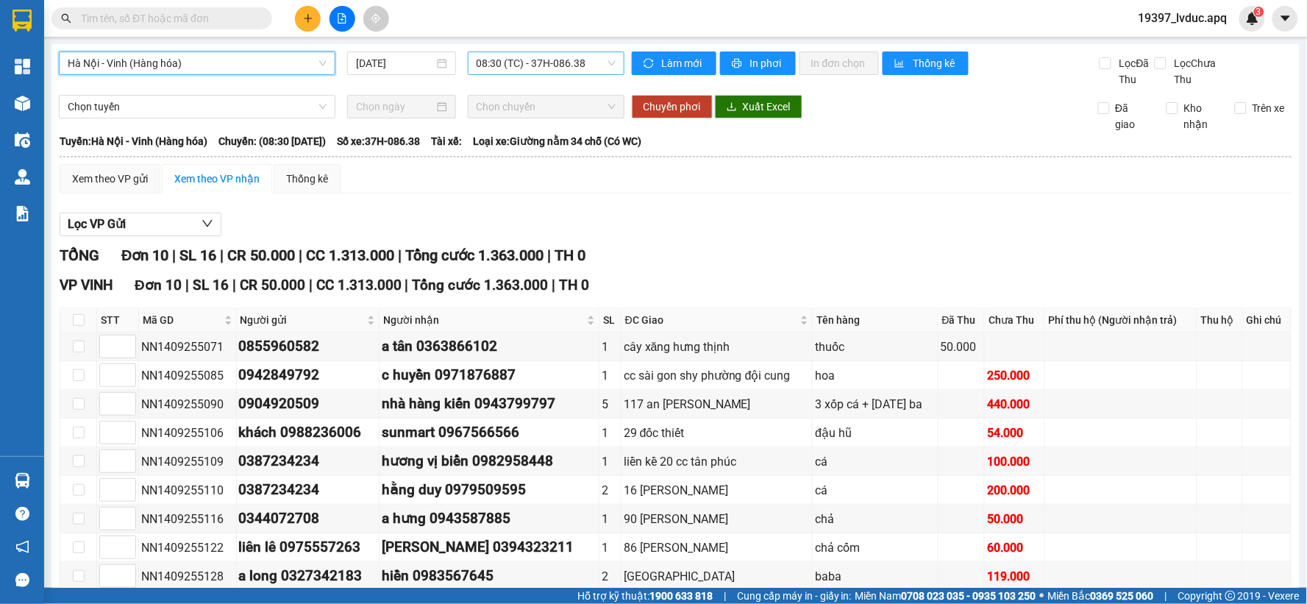
drag, startPoint x: 518, startPoint y: 40, endPoint x: 513, endPoint y: 57, distance: 16.8
click at [518, 43] on main "[GEOGRAPHIC_DATA] - [GEOGRAPHIC_DATA] ([GEOGRAPHIC_DATA]) [GEOGRAPHIC_DATA] - […" at bounding box center [653, 294] width 1307 height 588
click at [513, 57] on span "08:30 (TC) - 37H-086.38" at bounding box center [545, 63] width 139 height 22
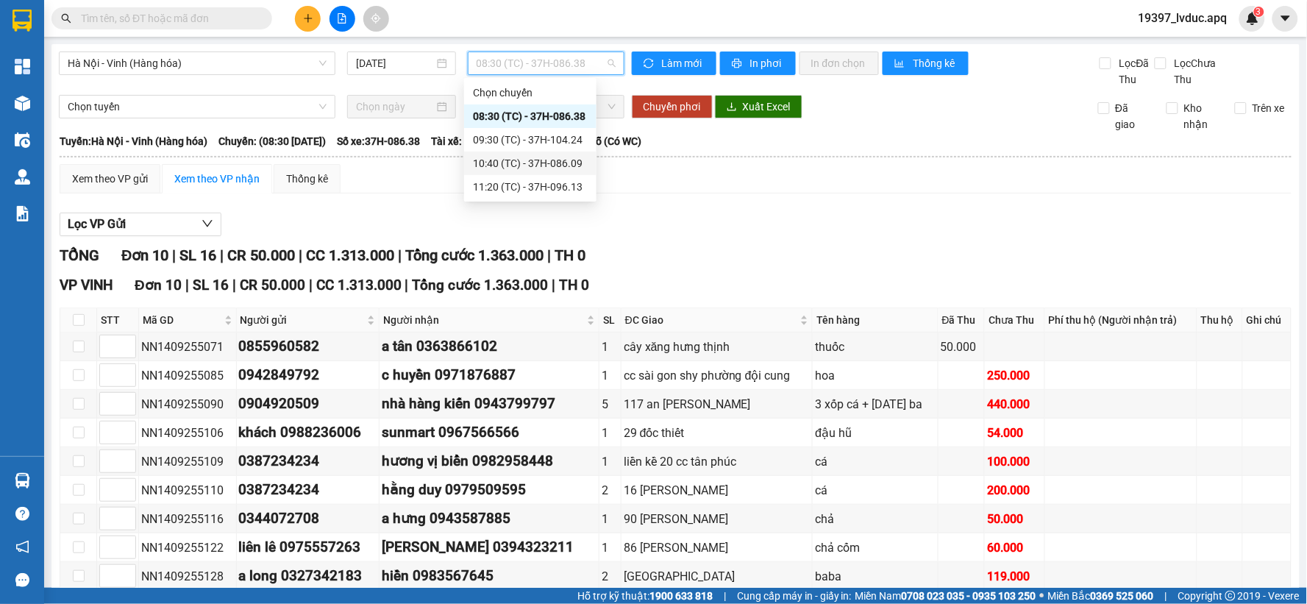
click at [532, 167] on div "10:40 (TC) - 37H-086.09" at bounding box center [530, 163] width 115 height 16
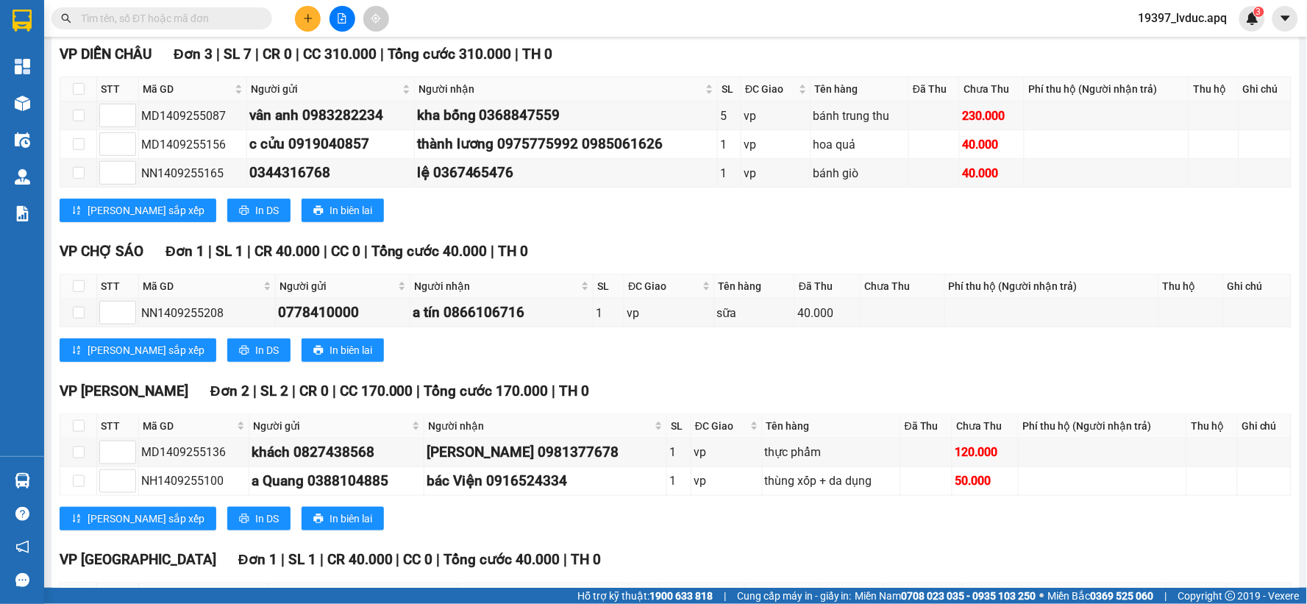
scroll to position [3, 0]
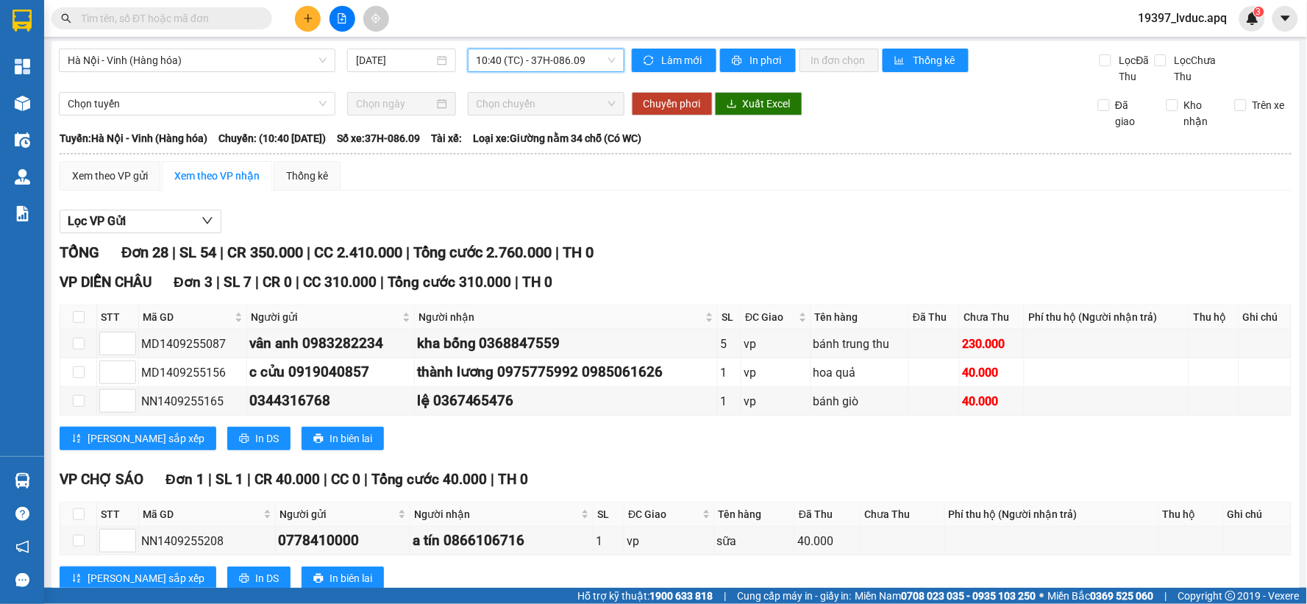
click at [549, 67] on span "10:40 (TC) - 37H-086.09" at bounding box center [545, 60] width 139 height 22
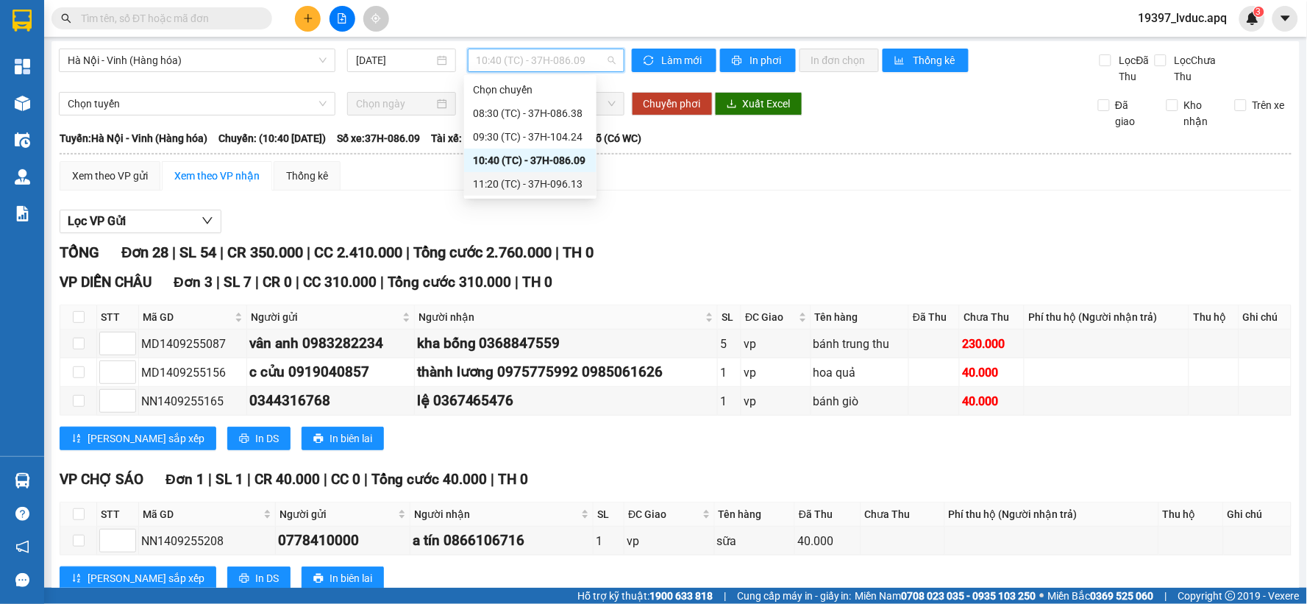
click at [527, 184] on div "11:20 (TC) - 37H-096.13" at bounding box center [530, 184] width 115 height 16
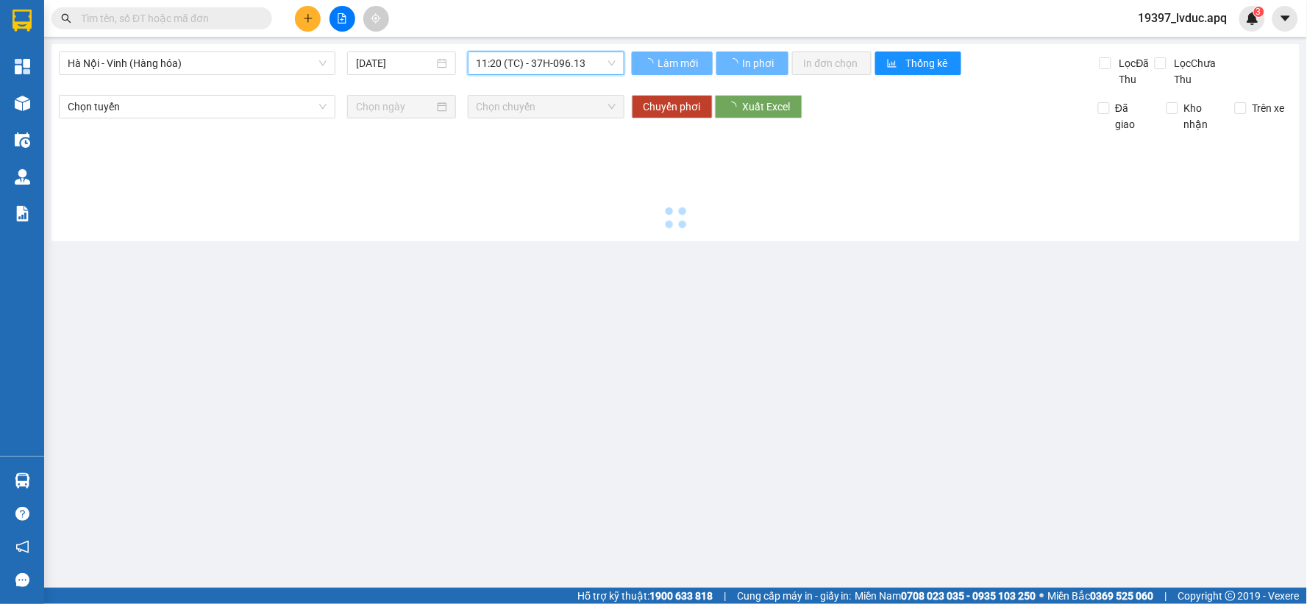
scroll to position [0, 0]
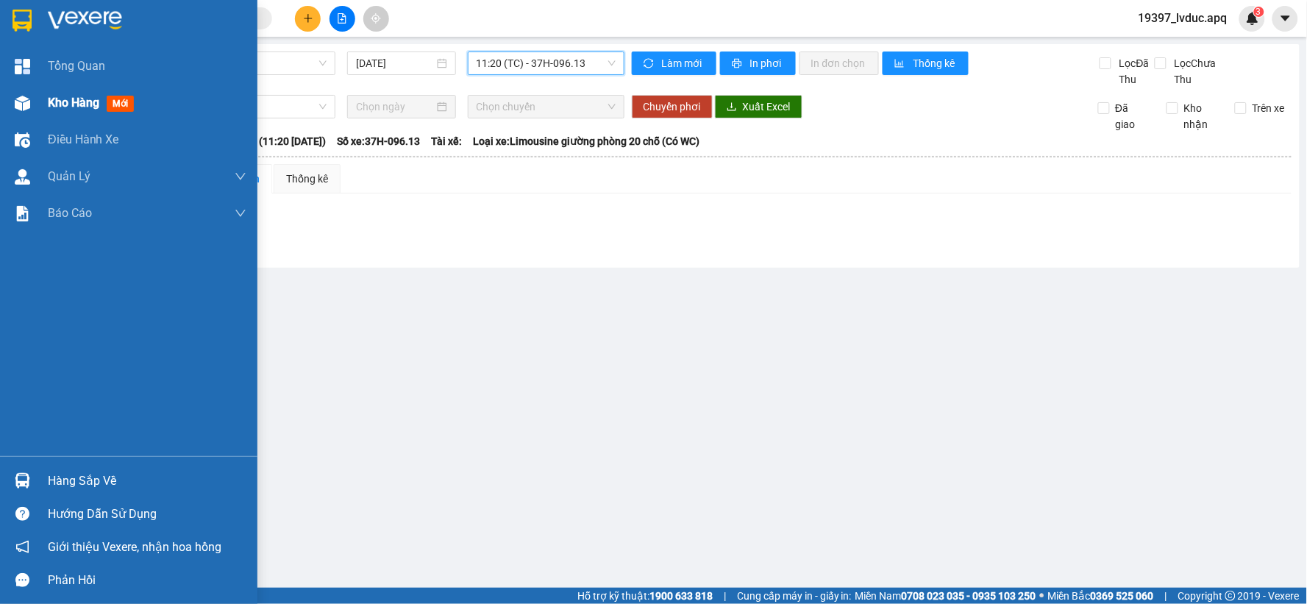
drag, startPoint x: 2, startPoint y: 97, endPoint x: 20, endPoint y: 97, distance: 17.6
click at [7, 97] on div "Kho hàng mới" at bounding box center [128, 103] width 257 height 37
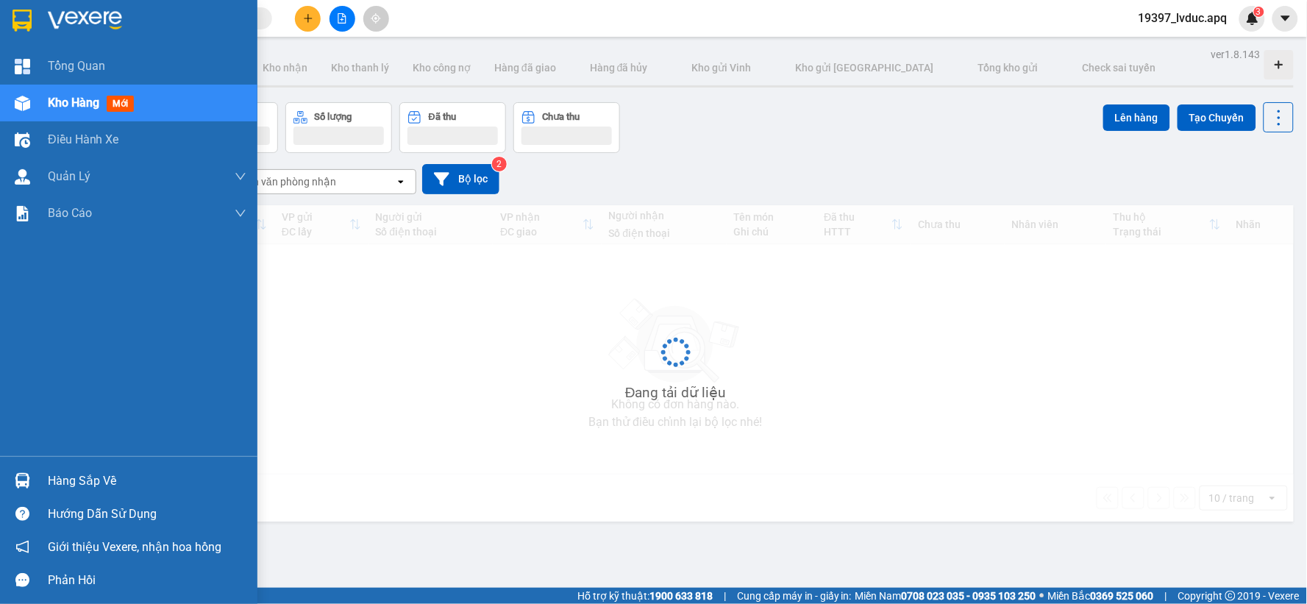
click at [19, 98] on img at bounding box center [22, 103] width 15 height 15
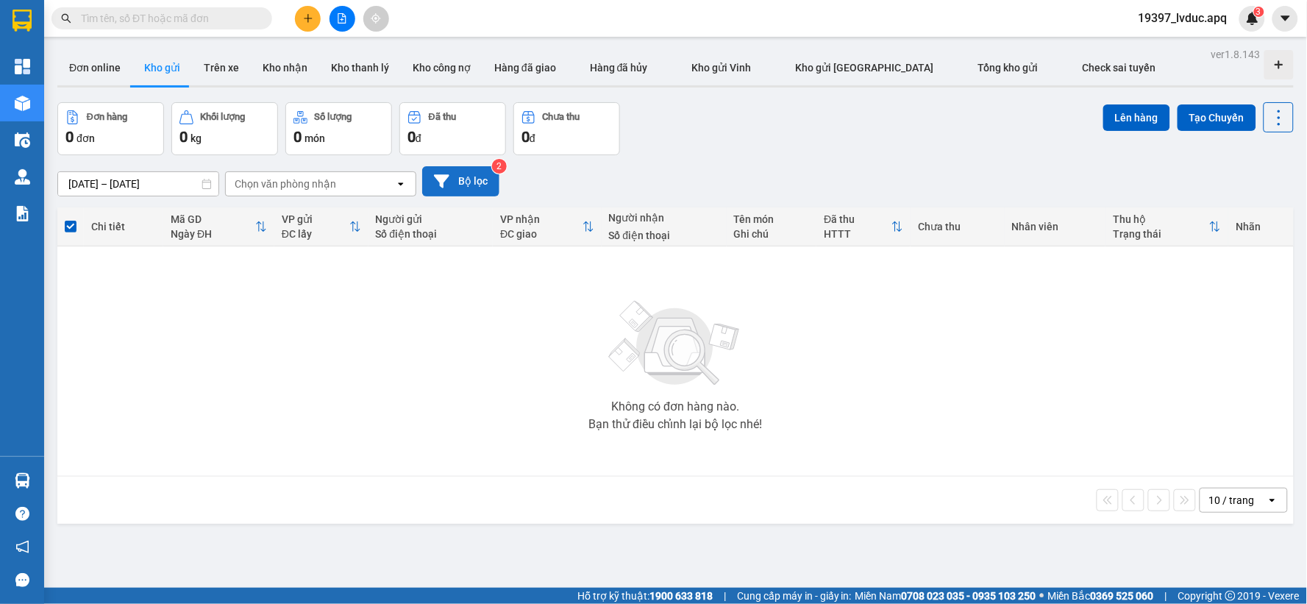
click at [478, 173] on button "Bộ lọc" at bounding box center [460, 181] width 77 height 30
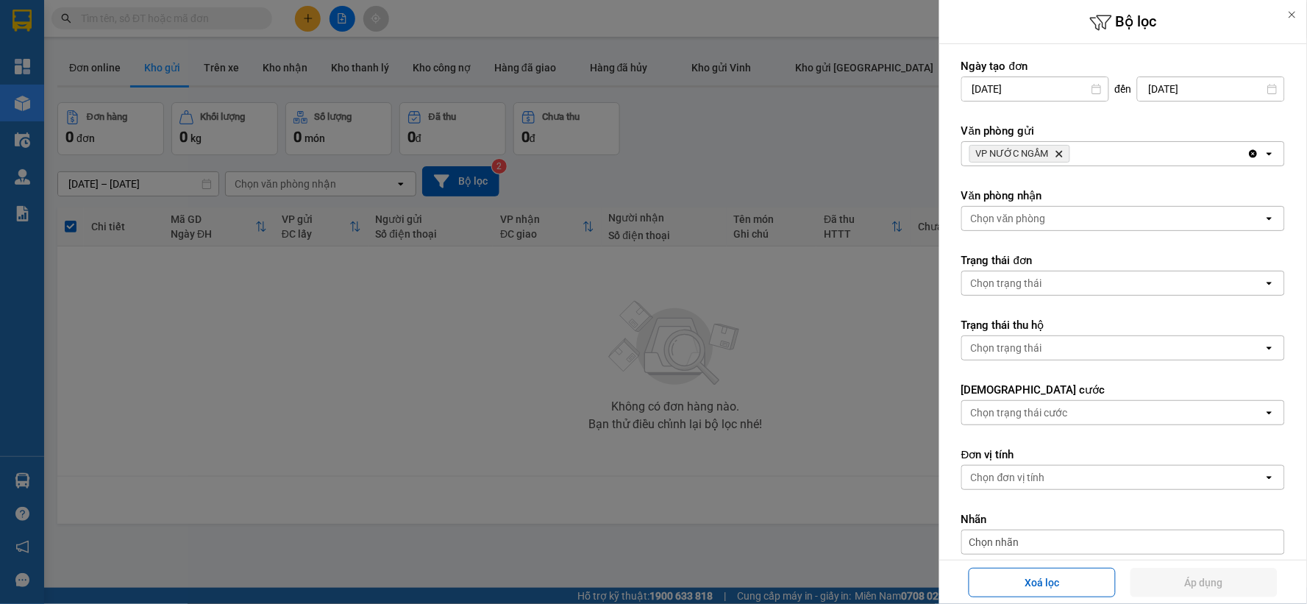
click at [1060, 157] on icon "Delete" at bounding box center [1058, 153] width 9 height 9
click at [1068, 150] on div "VP NƯỚC NGẦM Delete" at bounding box center [1104, 154] width 285 height 24
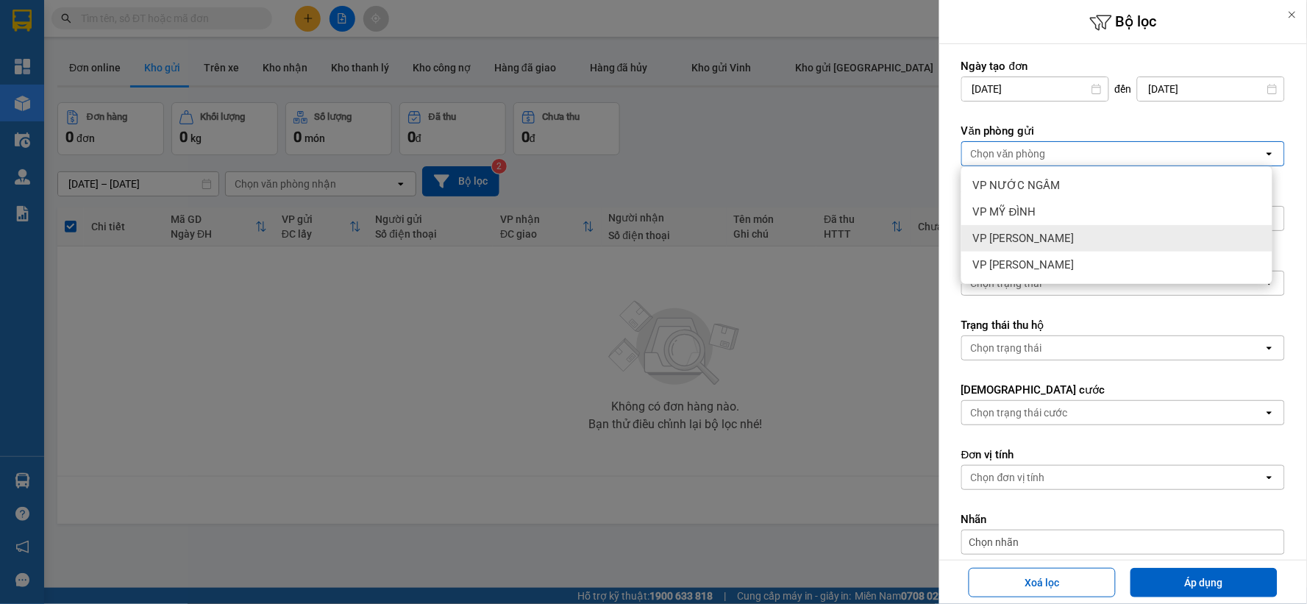
click at [1076, 234] on div "VP [PERSON_NAME]" at bounding box center [1116, 238] width 311 height 26
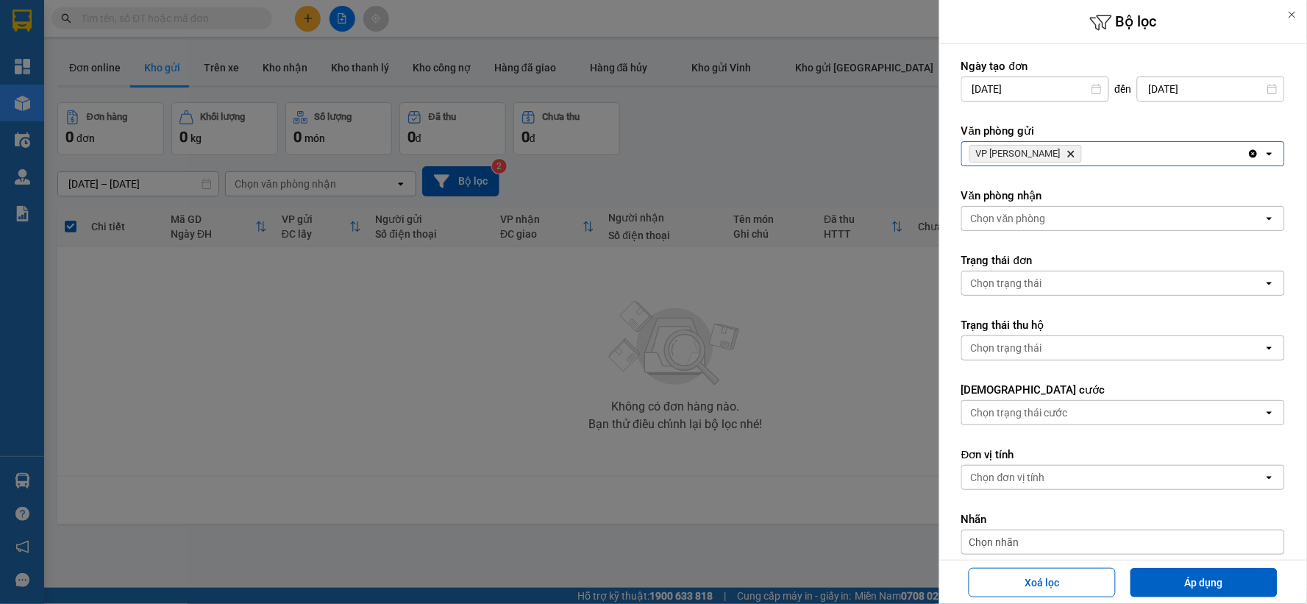
click at [1066, 154] on icon "Delete" at bounding box center [1070, 153] width 9 height 9
click at [1049, 154] on div "Chọn văn phòng" at bounding box center [1112, 154] width 301 height 24
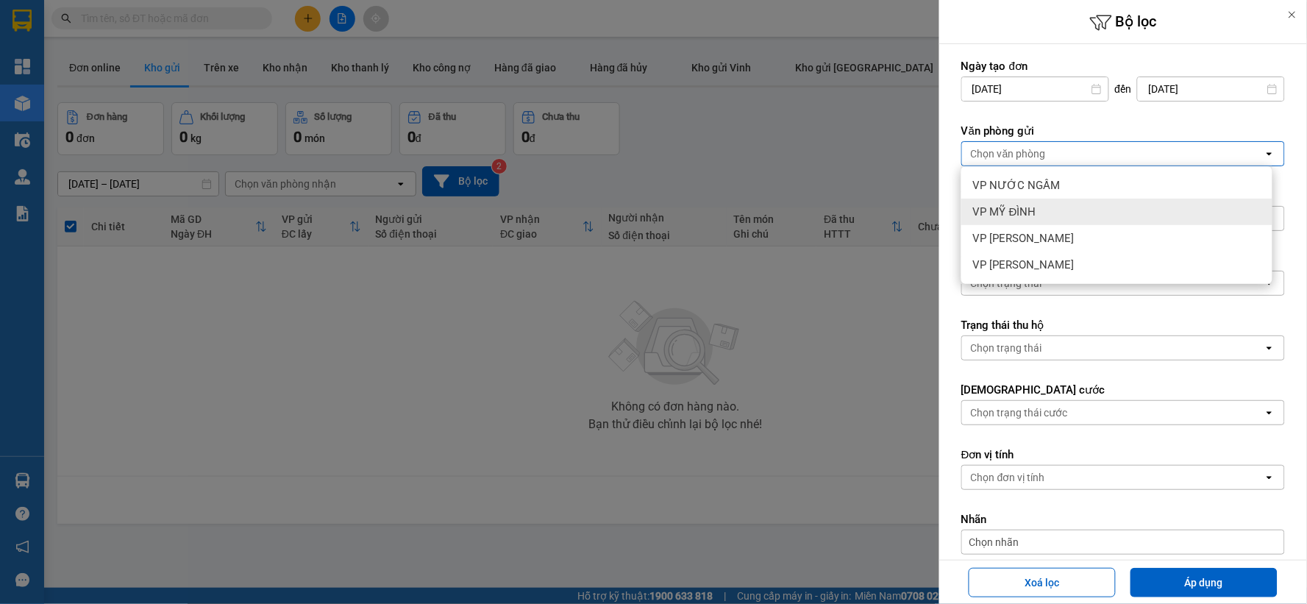
click at [997, 216] on span "VP MỸ ĐÌNH" at bounding box center [1004, 211] width 63 height 15
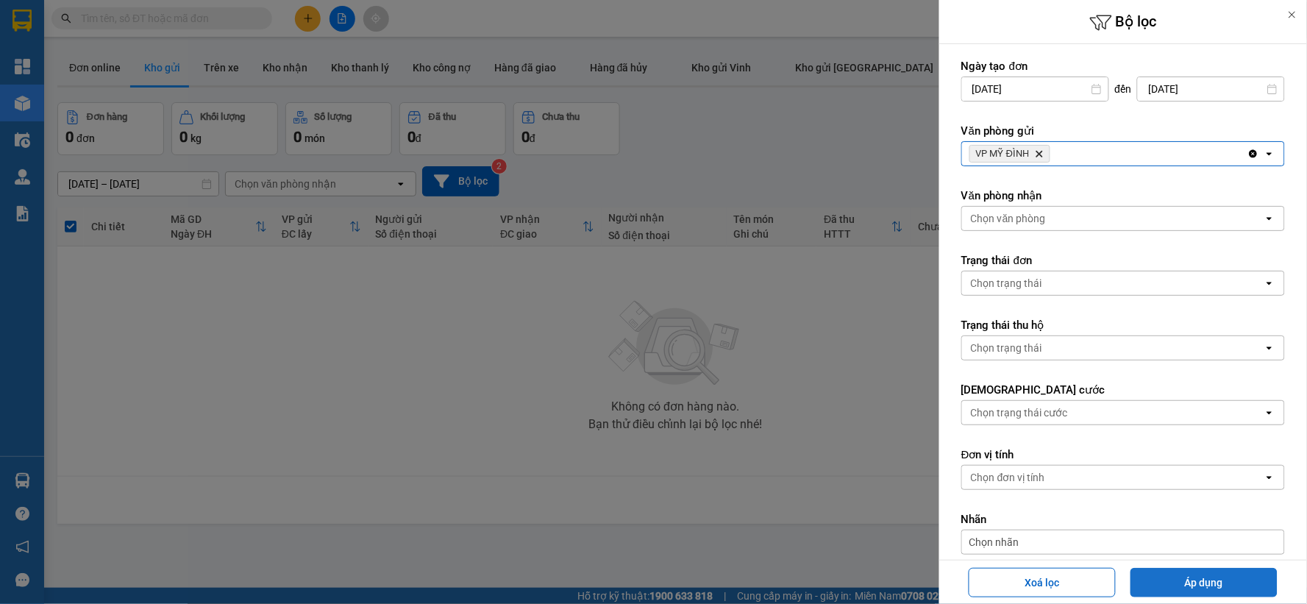
click at [1180, 579] on button "Áp dụng" at bounding box center [1203, 582] width 147 height 29
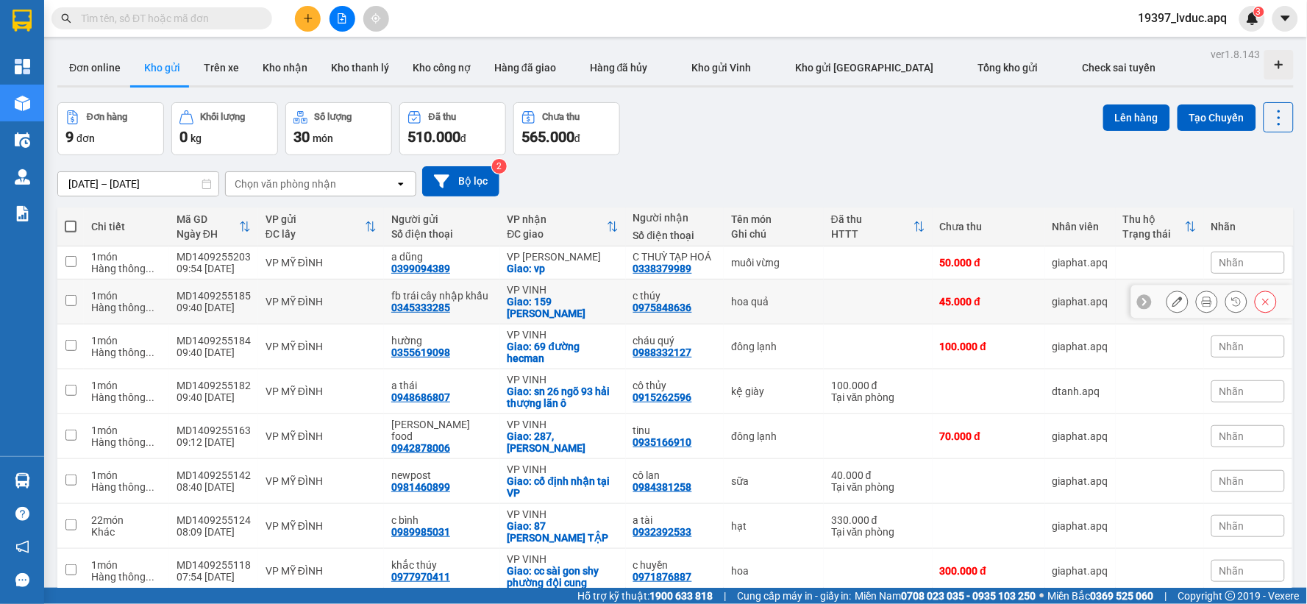
scroll to position [89, 0]
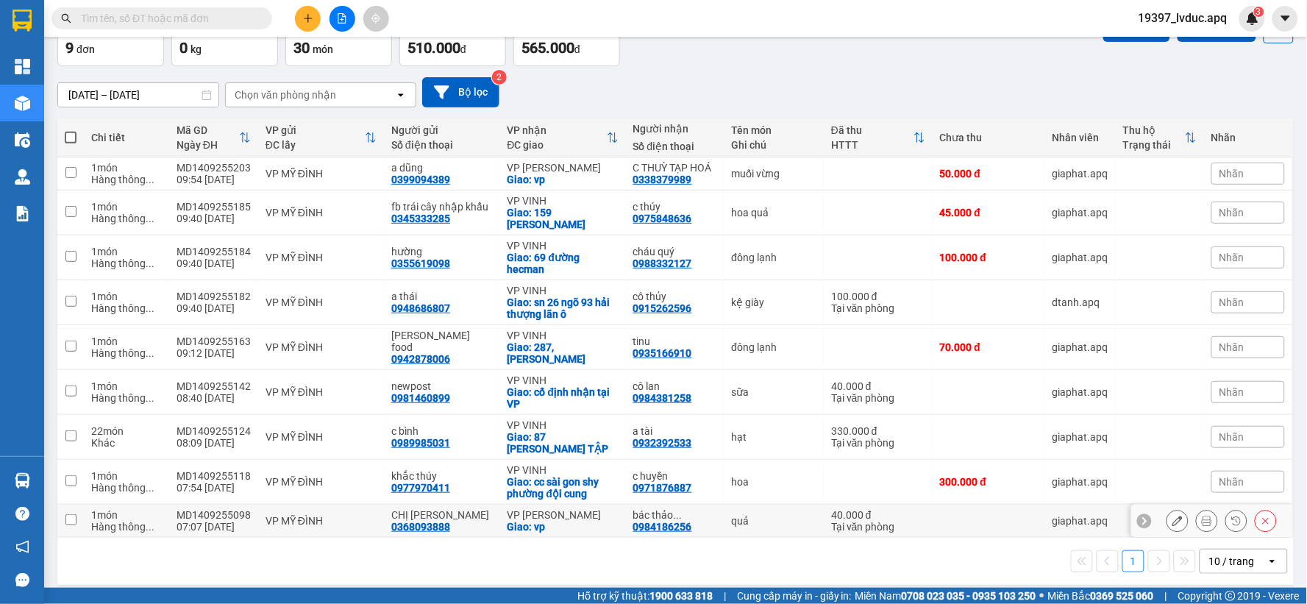
click at [694, 513] on div "bác thảo ... 0984186256" at bounding box center [675, 521] width 84 height 24
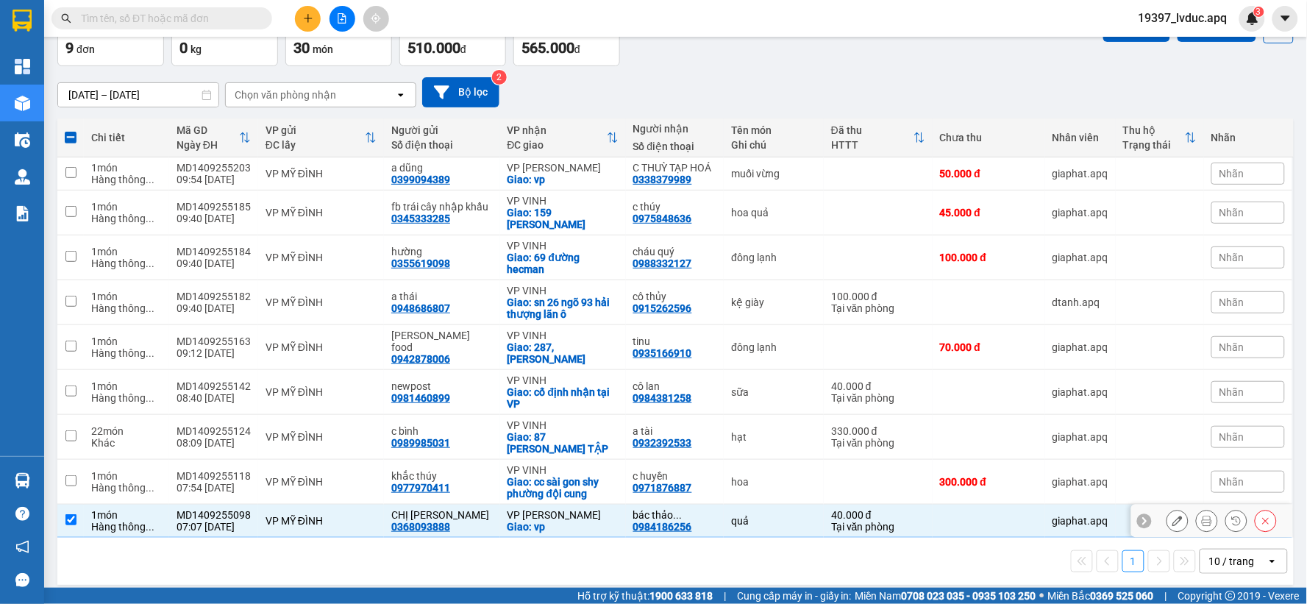
click at [643, 509] on div "bác thảo ..." at bounding box center [675, 515] width 84 height 12
checkbox input "false"
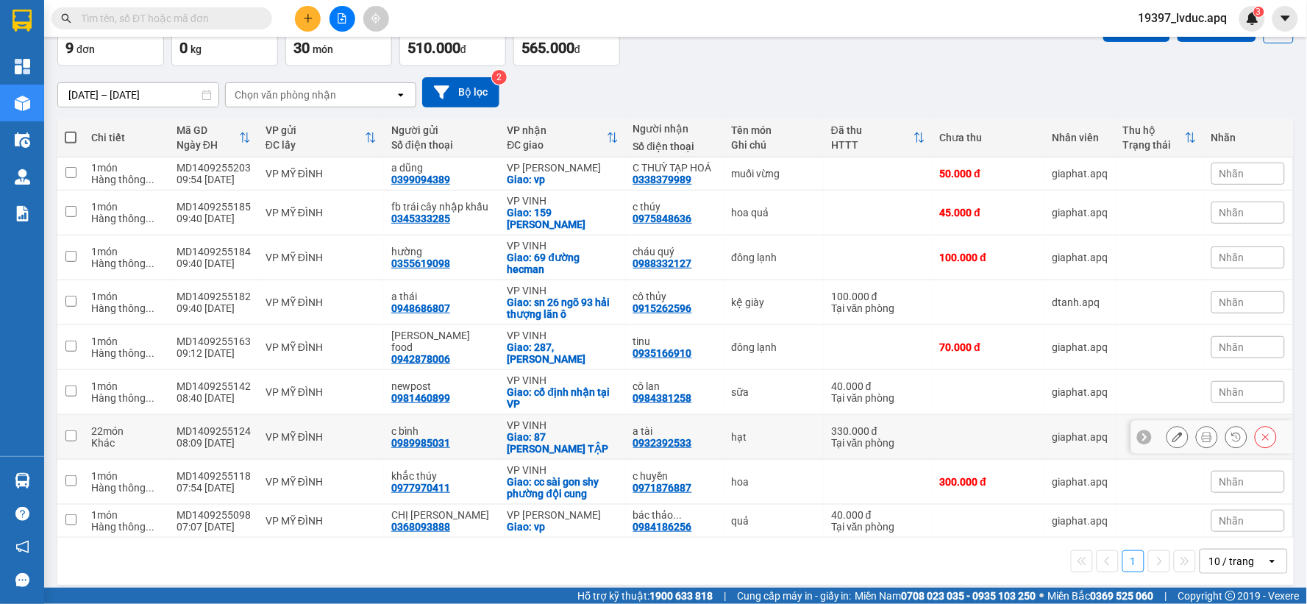
click at [304, 417] on td "VP MỸ ĐÌNH" at bounding box center [321, 437] width 126 height 45
checkbox input "true"
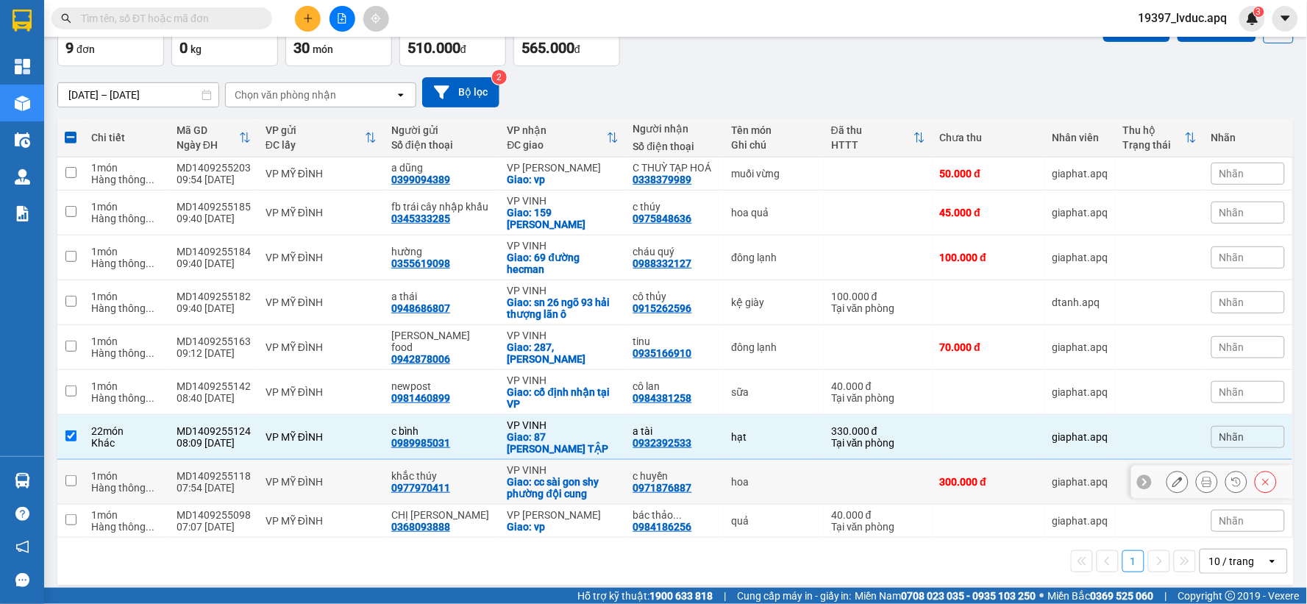
click at [249, 464] on td "MD1409255118 07:54 [DATE]" at bounding box center [213, 482] width 89 height 45
checkbox input "true"
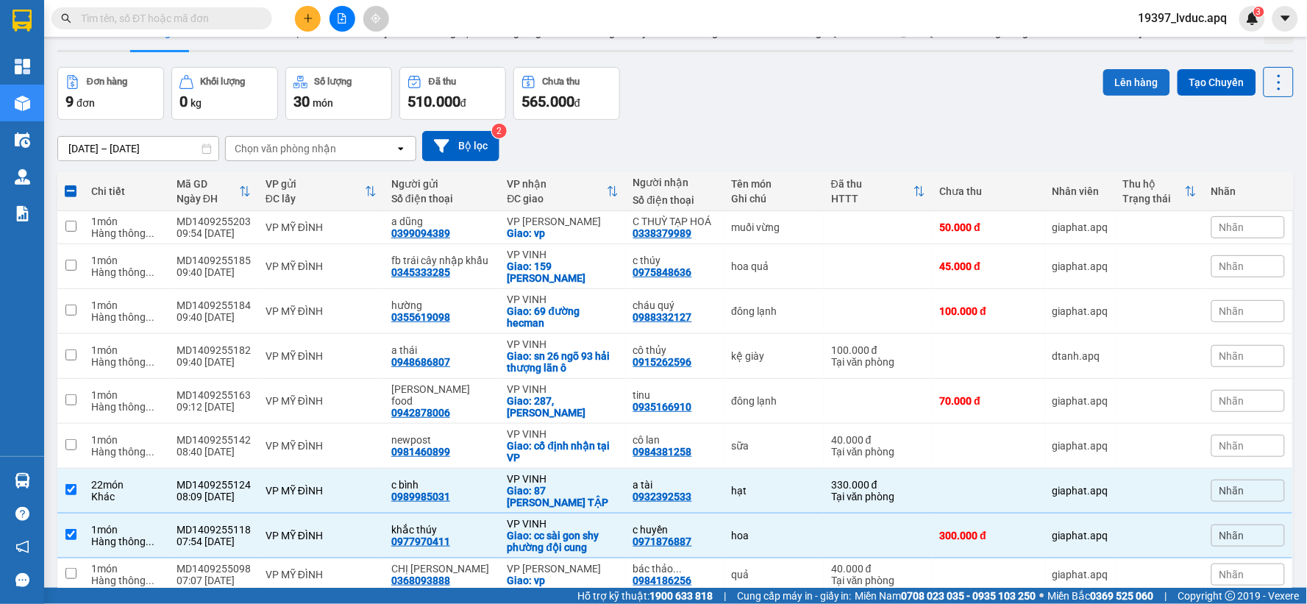
scroll to position [7, 0]
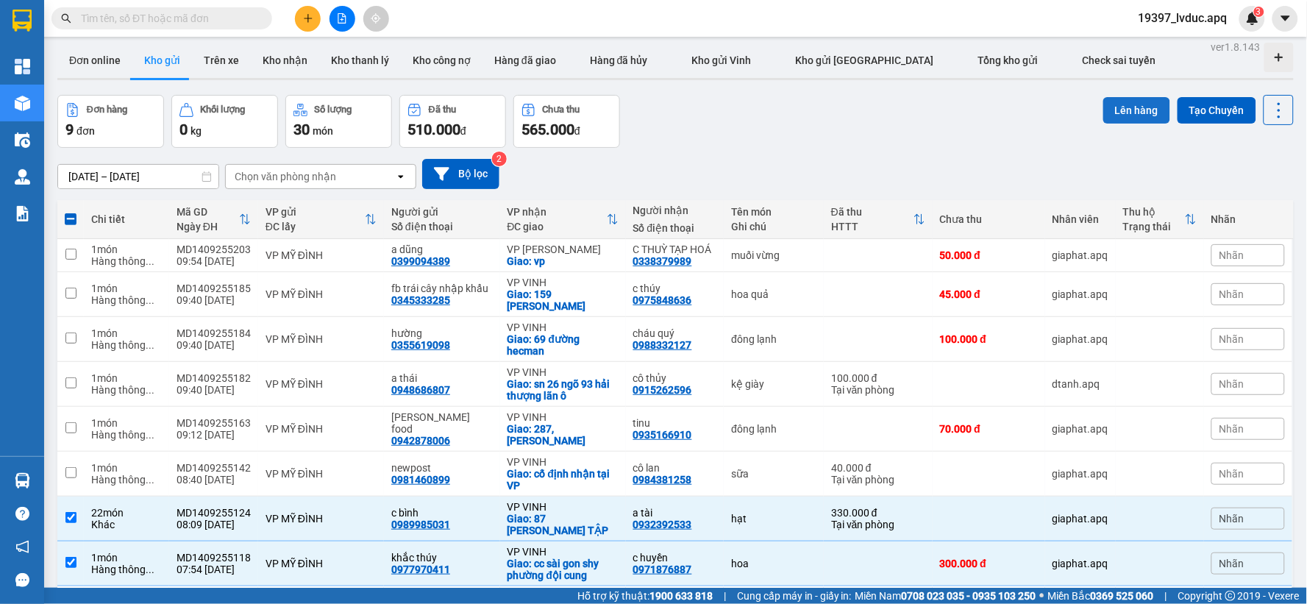
click at [1114, 104] on button "Lên hàng" at bounding box center [1136, 110] width 67 height 26
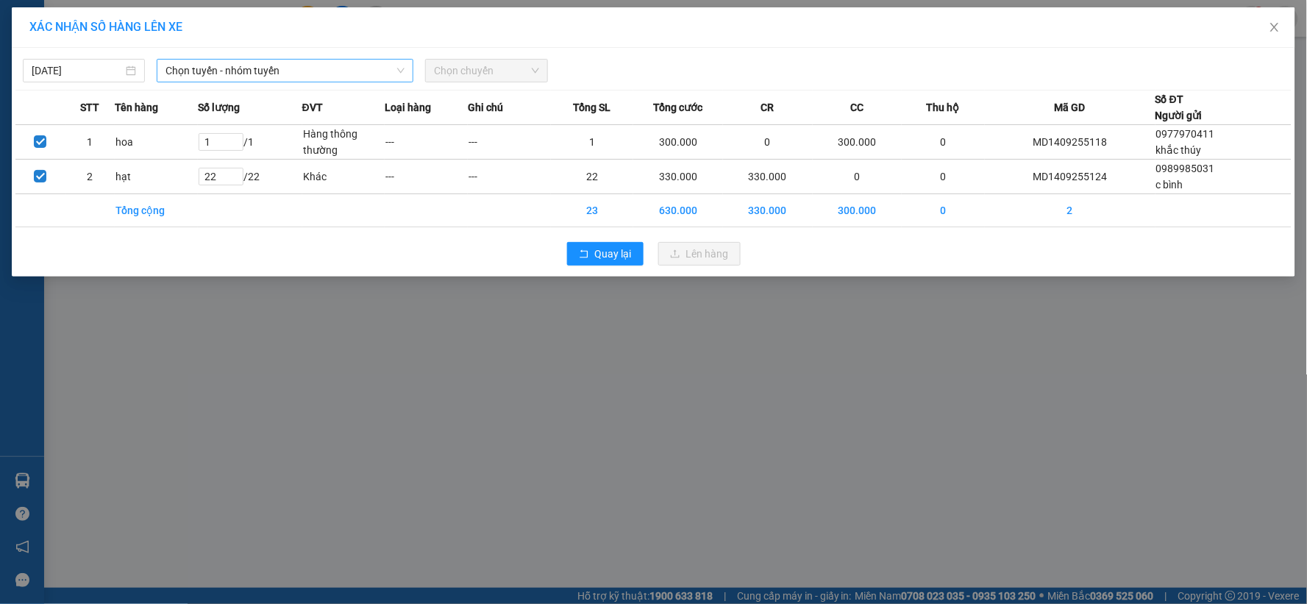
click at [266, 69] on span "Chọn tuyến - nhóm tuyến" at bounding box center [284, 71] width 239 height 22
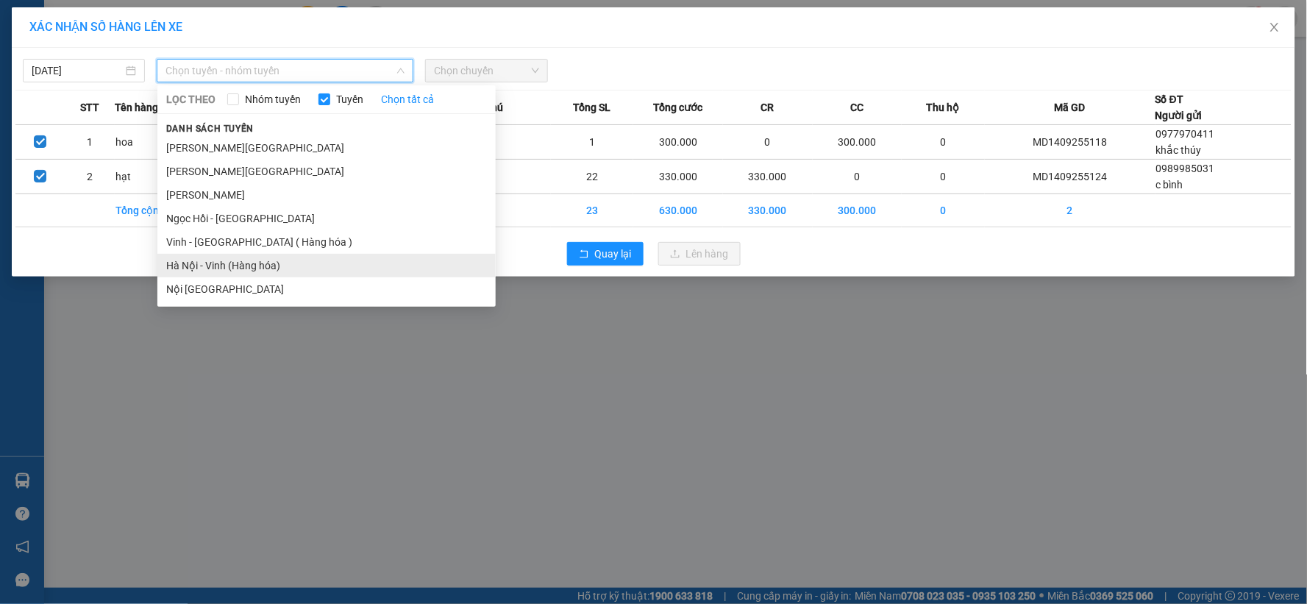
click at [240, 273] on li "Hà Nội - Vinh (Hàng hóa)" at bounding box center [326, 266] width 338 height 24
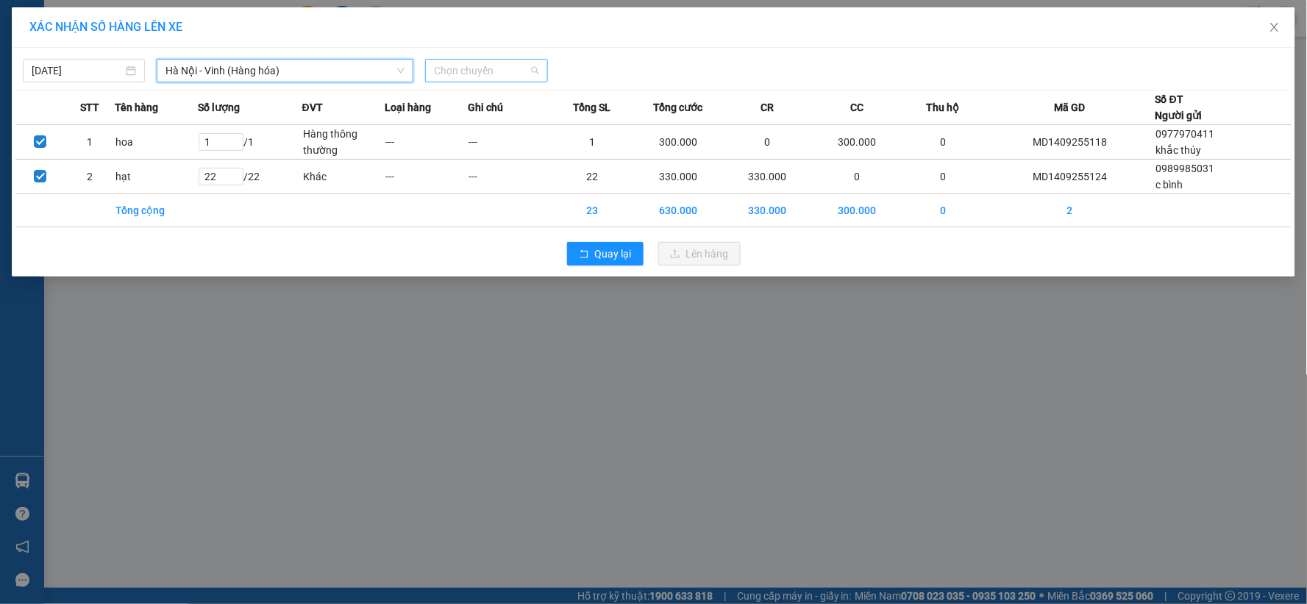
click at [475, 64] on span "Chọn chuyến" at bounding box center [486, 71] width 104 height 22
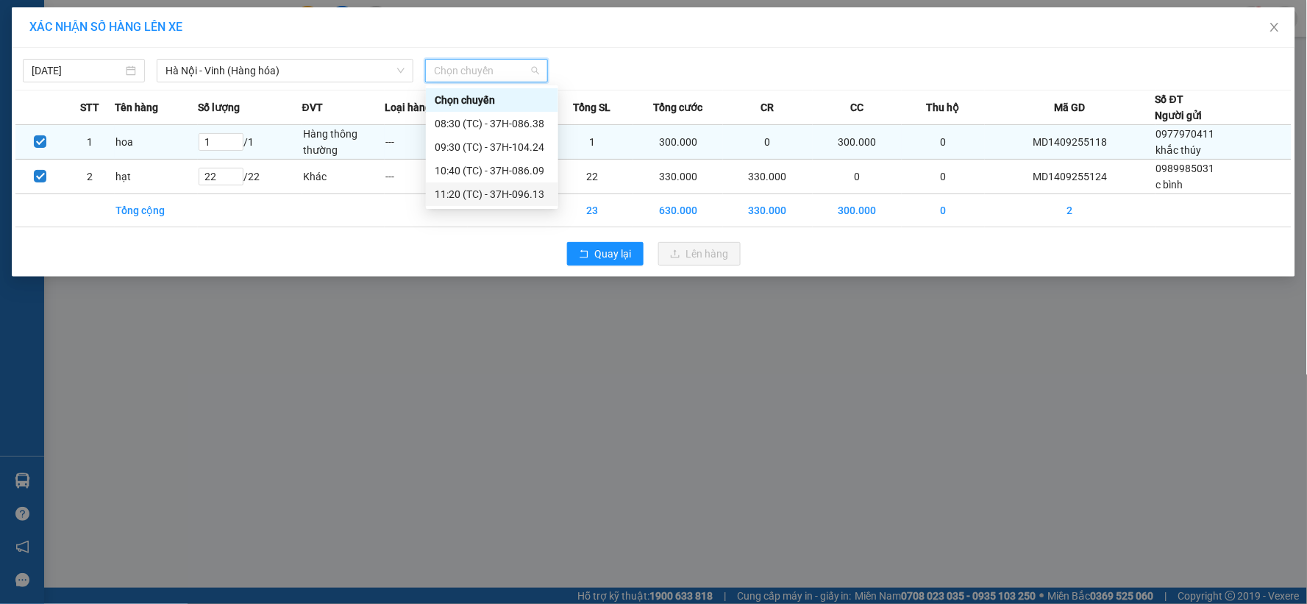
drag, startPoint x: 486, startPoint y: 187, endPoint x: 495, endPoint y: 188, distance: 8.9
click at [488, 187] on div "11:20 (TC) - 37H-096.13" at bounding box center [492, 194] width 115 height 16
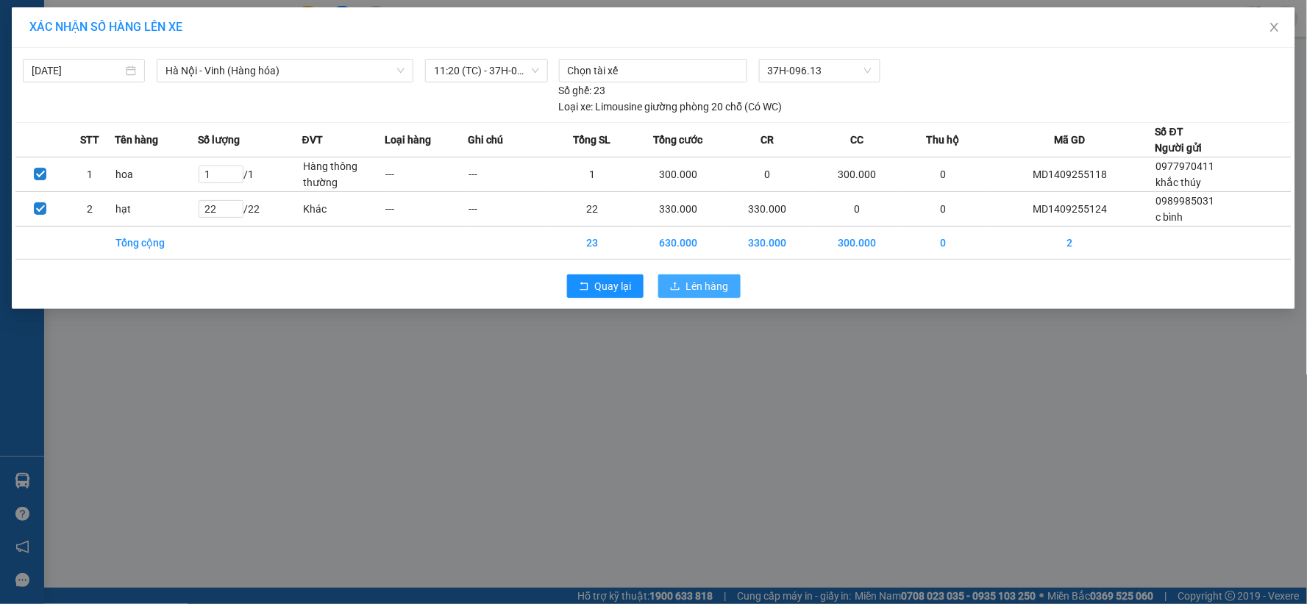
click at [673, 278] on button "Lên hàng" at bounding box center [699, 286] width 82 height 24
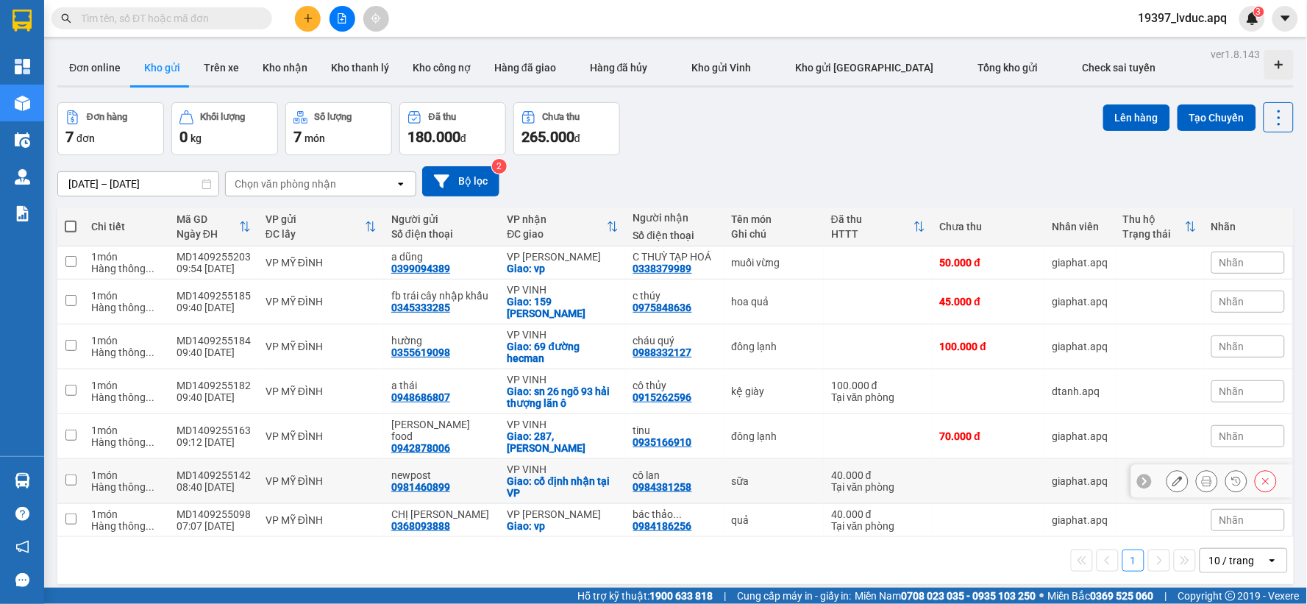
click at [566, 471] on div "VP VINH" at bounding box center [562, 469] width 111 height 12
checkbox input "true"
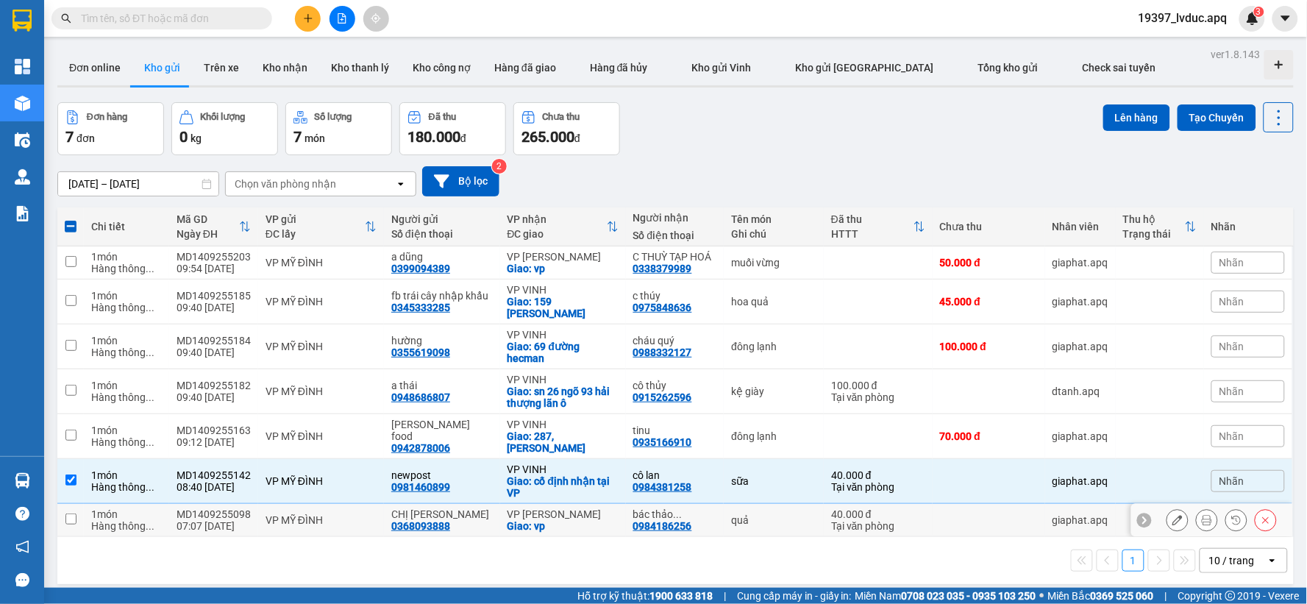
click at [217, 515] on div "MD1409255098" at bounding box center [213, 514] width 74 height 12
checkbox input "true"
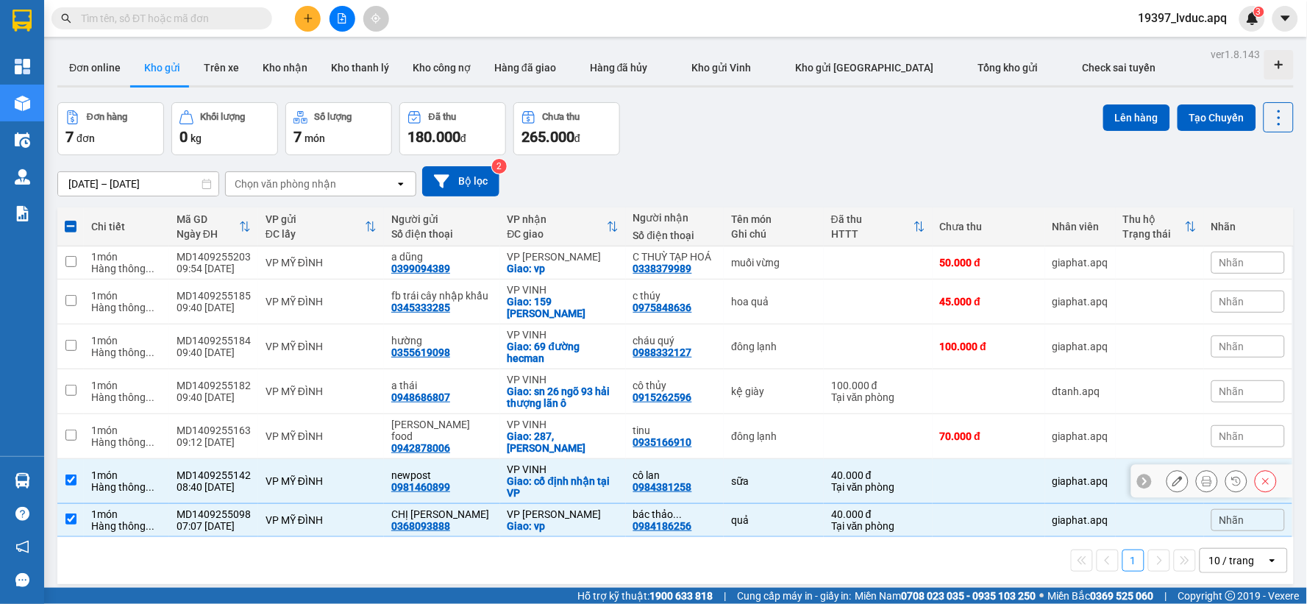
click at [163, 476] on td "1 món Hàng thông ..." at bounding box center [126, 481] width 85 height 45
checkbox input "false"
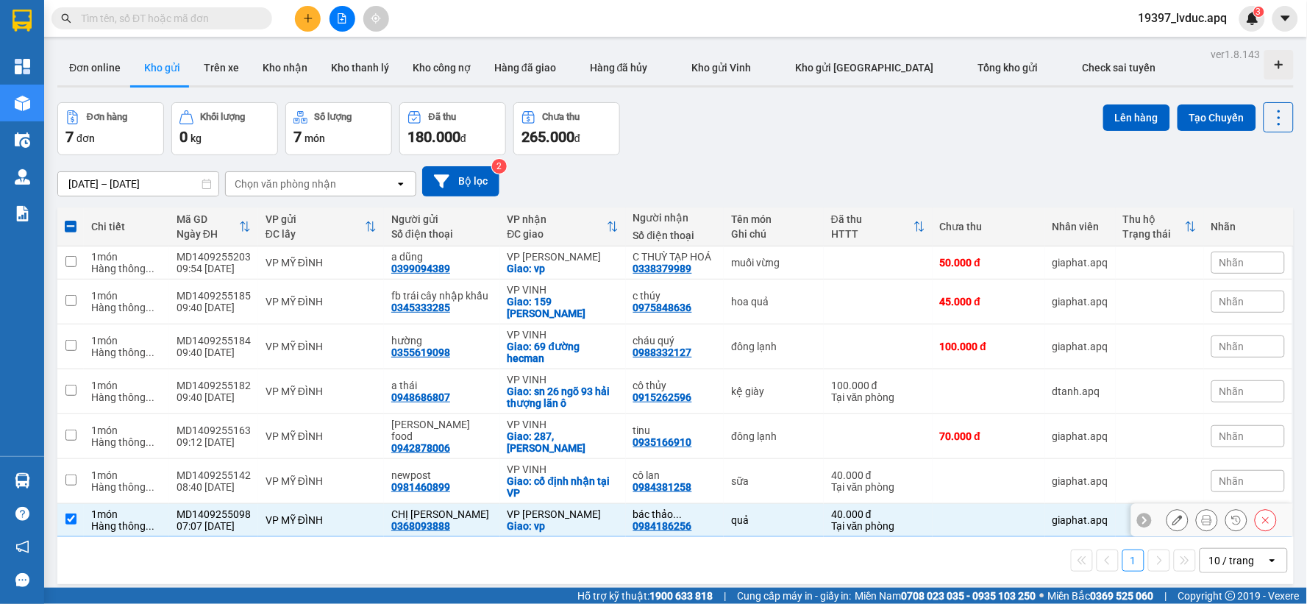
click at [116, 532] on td "1 món Hàng thông ..." at bounding box center [126, 520] width 85 height 33
checkbox input "false"
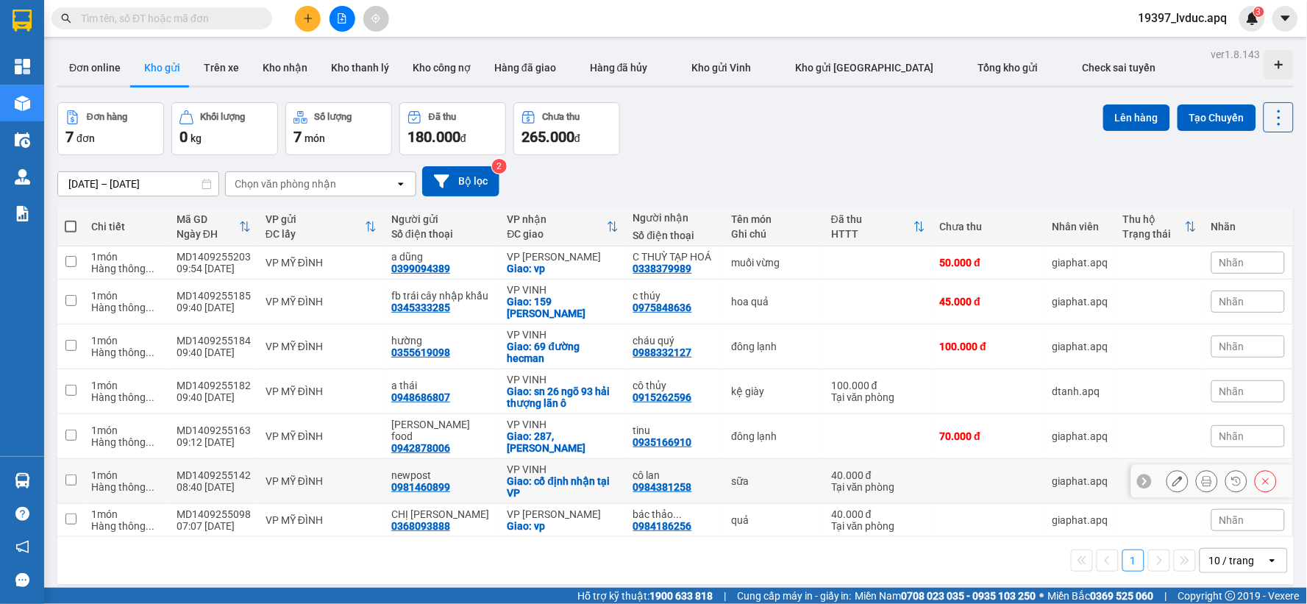
click at [779, 476] on div "sữa" at bounding box center [773, 481] width 85 height 12
checkbox input "true"
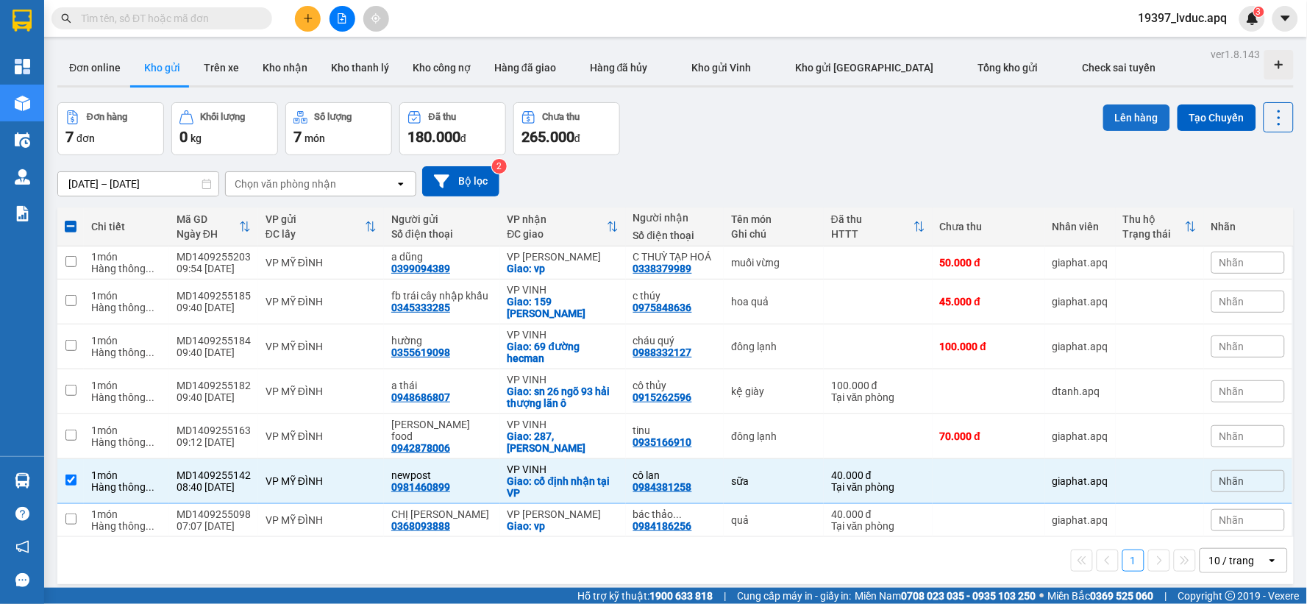
click at [1103, 119] on button "Lên hàng" at bounding box center [1136, 117] width 67 height 26
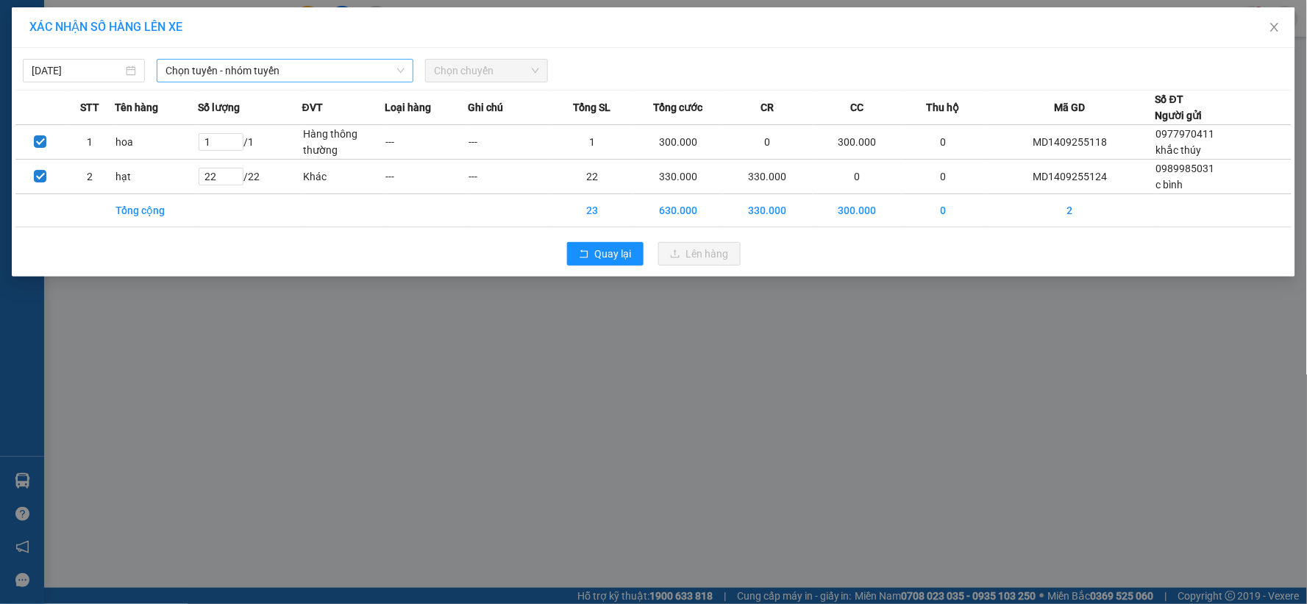
click at [207, 76] on span "Chọn tuyến - nhóm tuyến" at bounding box center [284, 71] width 239 height 22
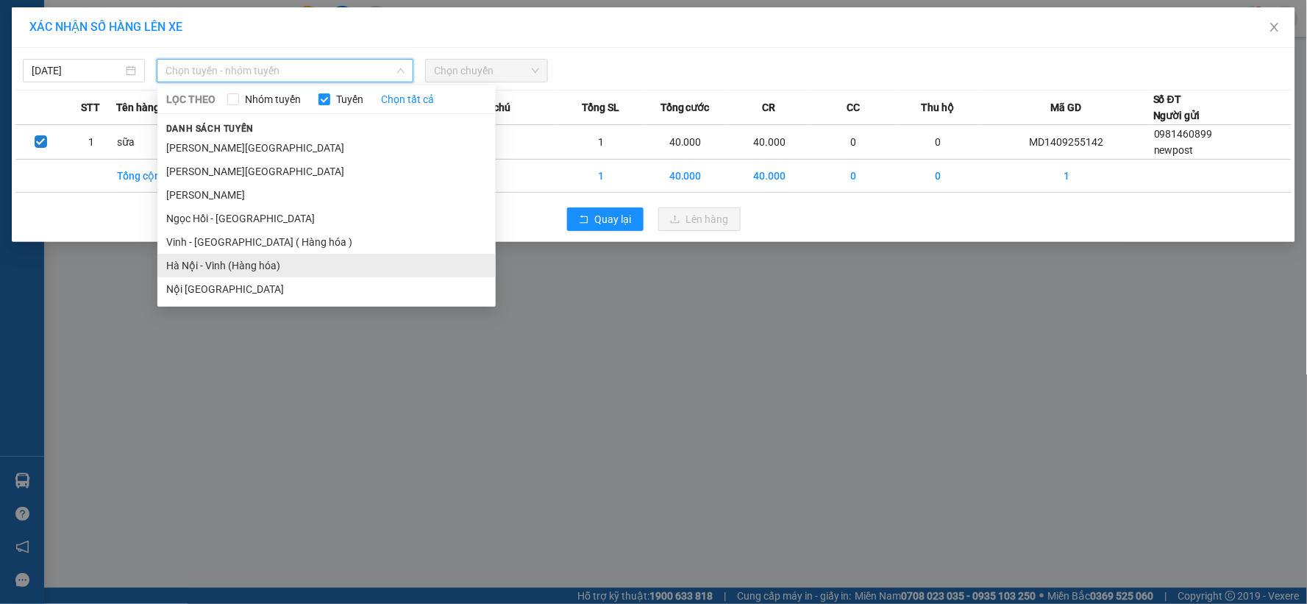
click at [199, 269] on li "Hà Nội - Vinh (Hàng hóa)" at bounding box center [326, 266] width 338 height 24
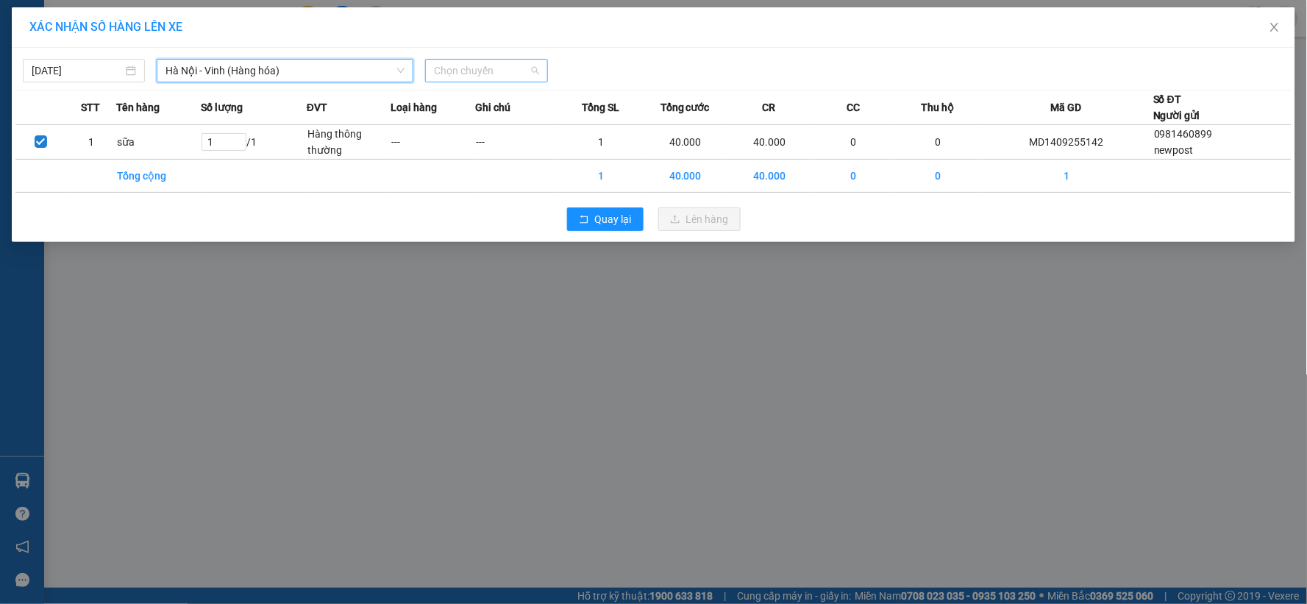
click at [489, 76] on span "Chọn chuyến" at bounding box center [486, 71] width 104 height 22
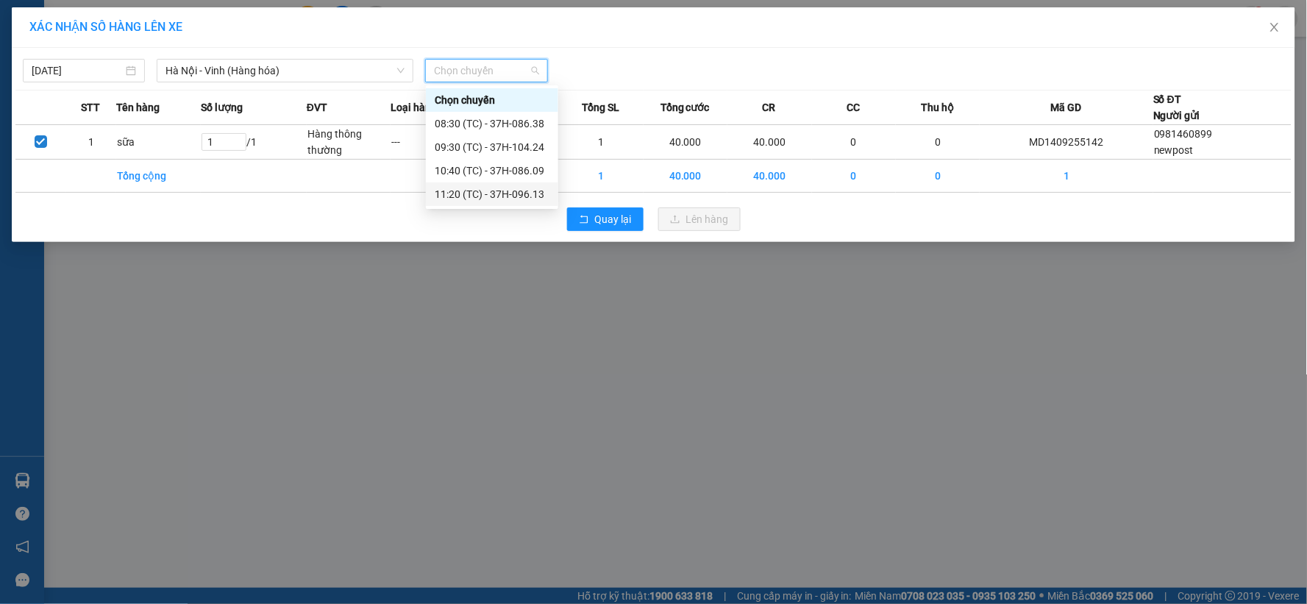
drag, startPoint x: 522, startPoint y: 193, endPoint x: 538, endPoint y: 191, distance: 15.6
click at [524, 194] on div "11:20 (TC) - 37H-096.13" at bounding box center [492, 194] width 115 height 16
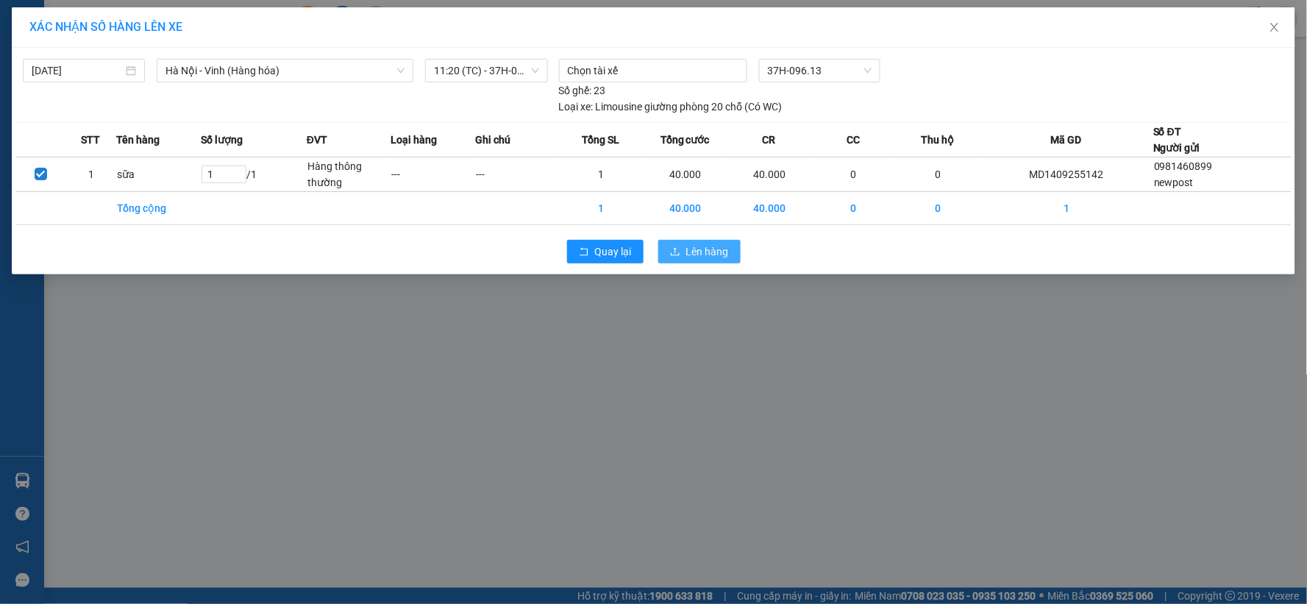
click at [706, 254] on span "Lên hàng" at bounding box center [707, 251] width 43 height 16
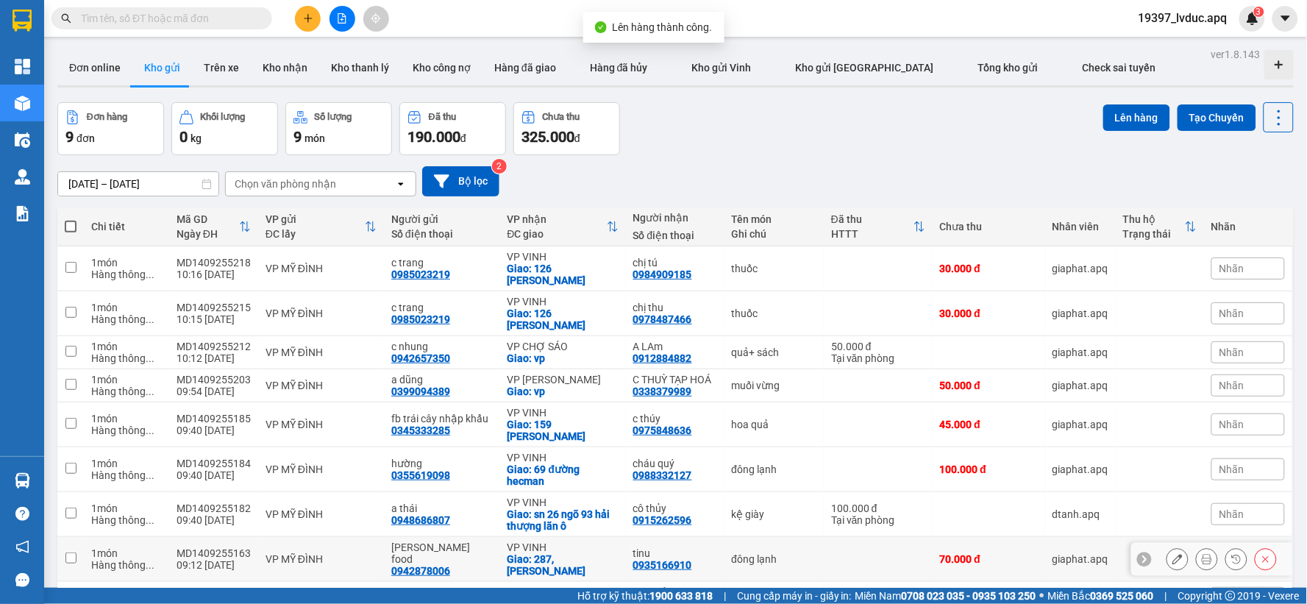
scroll to position [89, 0]
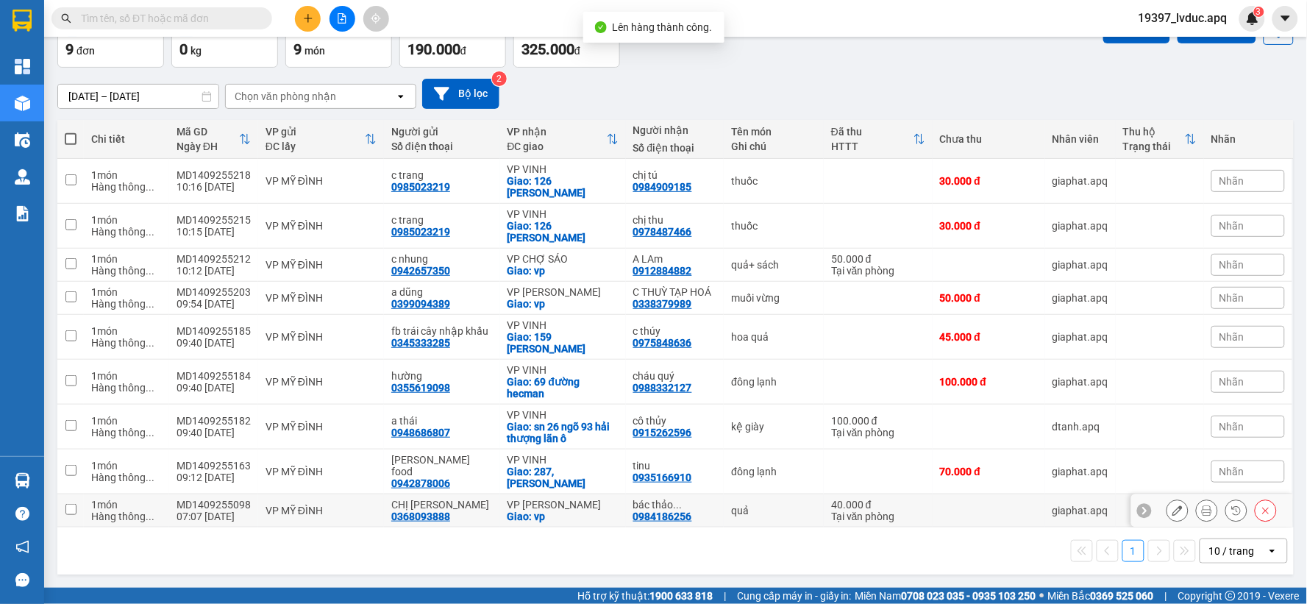
click at [535, 510] on div "Giao: vp" at bounding box center [562, 516] width 111 height 12
checkbox input "true"
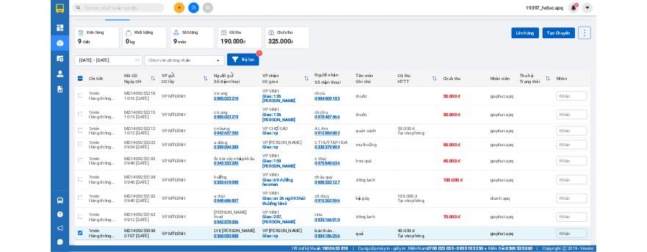
scroll to position [0, 0]
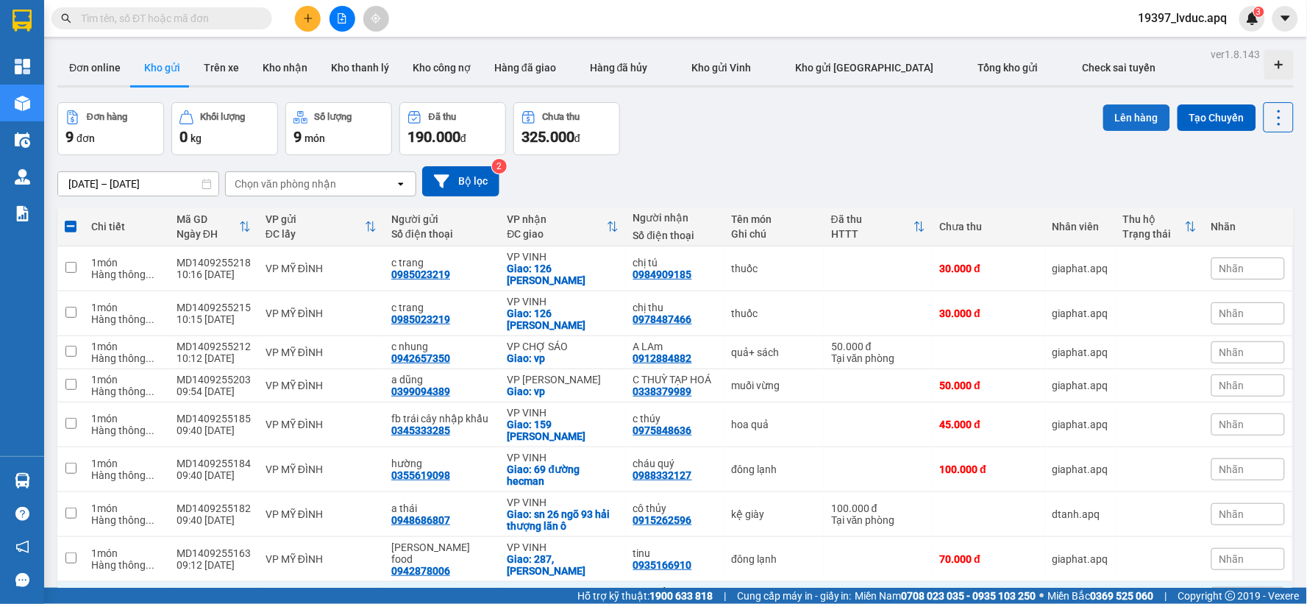
click at [1136, 119] on button "Lên hàng" at bounding box center [1136, 117] width 67 height 26
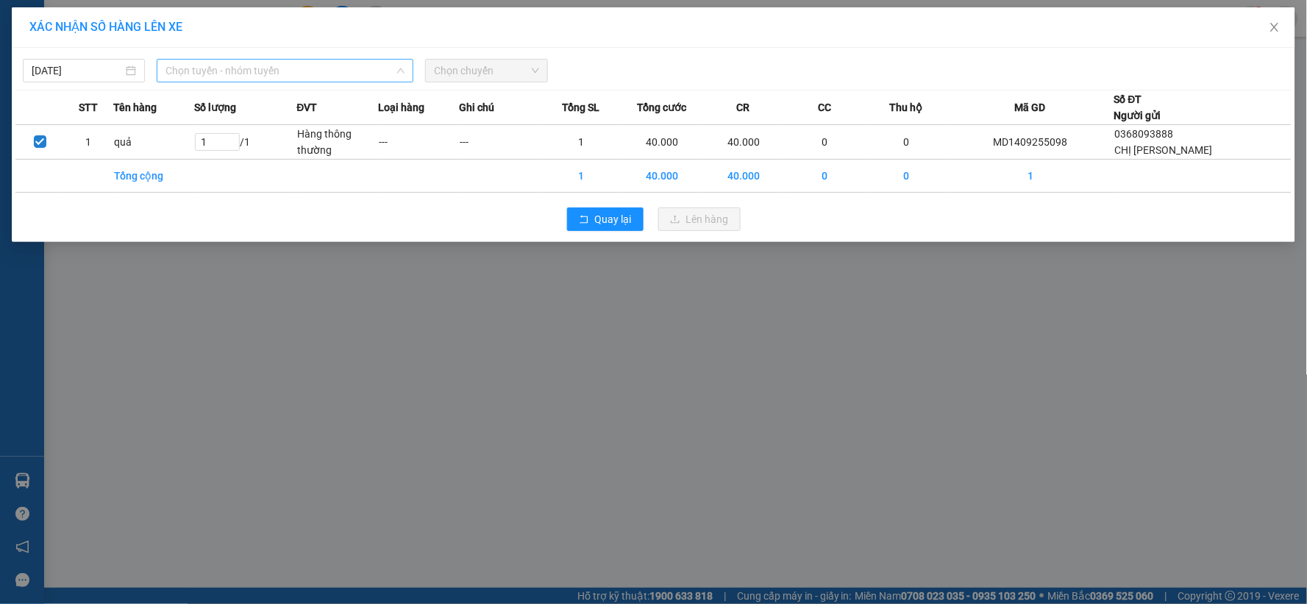
click at [302, 71] on span "Chọn tuyến - nhóm tuyến" at bounding box center [284, 71] width 239 height 22
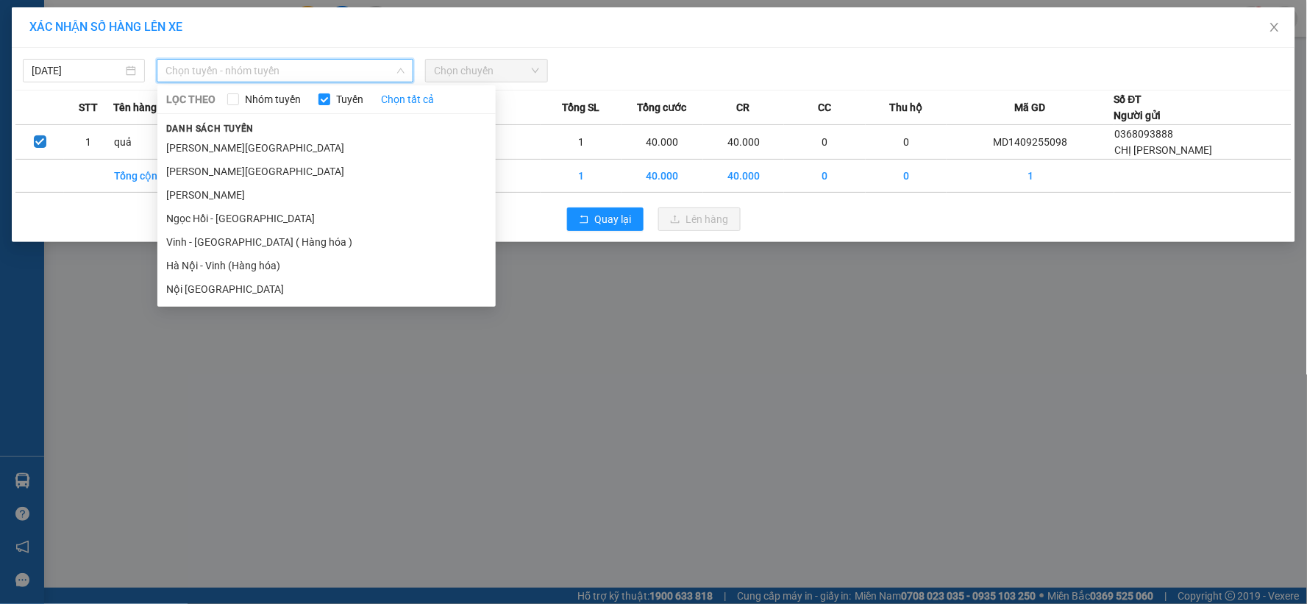
drag, startPoint x: 224, startPoint y: 265, endPoint x: 251, endPoint y: 243, distance: 35.0
click at [224, 265] on li "Hà Nội - Vinh (Hàng hóa)" at bounding box center [326, 266] width 338 height 24
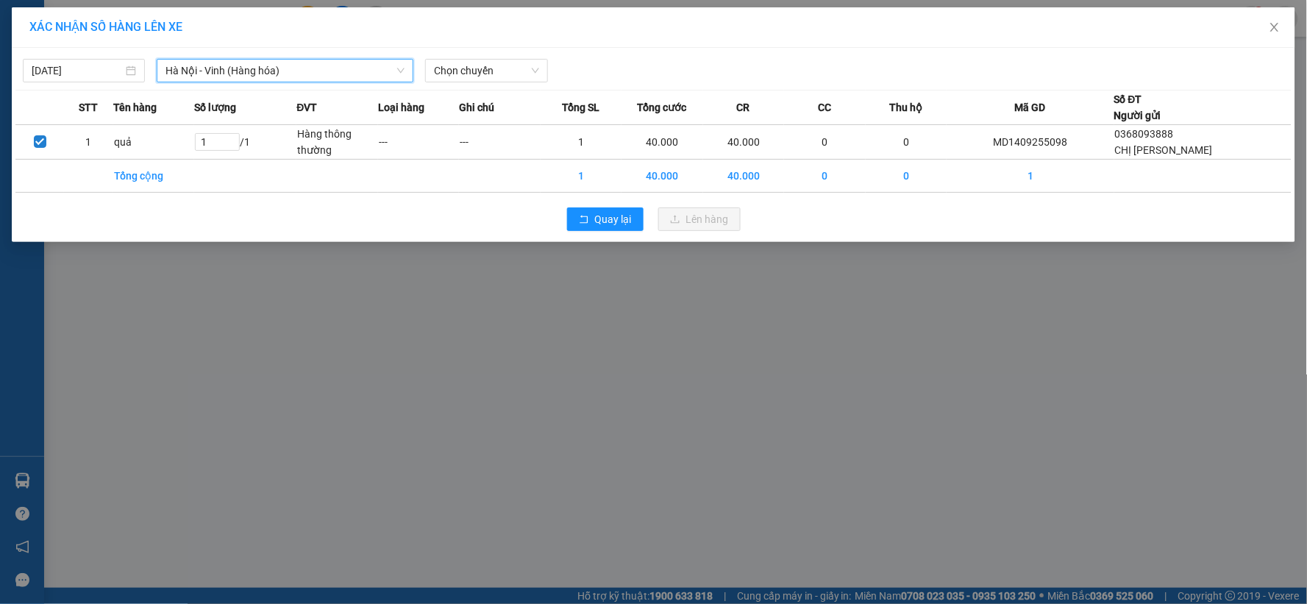
click at [488, 57] on div "[DATE] [GEOGRAPHIC_DATA] - [GEOGRAPHIC_DATA] ([GEOGRAPHIC_DATA]) [GEOGRAPHIC_DA…" at bounding box center [653, 66] width 1276 height 31
click at [488, 74] on span "Chọn chuyến" at bounding box center [486, 71] width 104 height 22
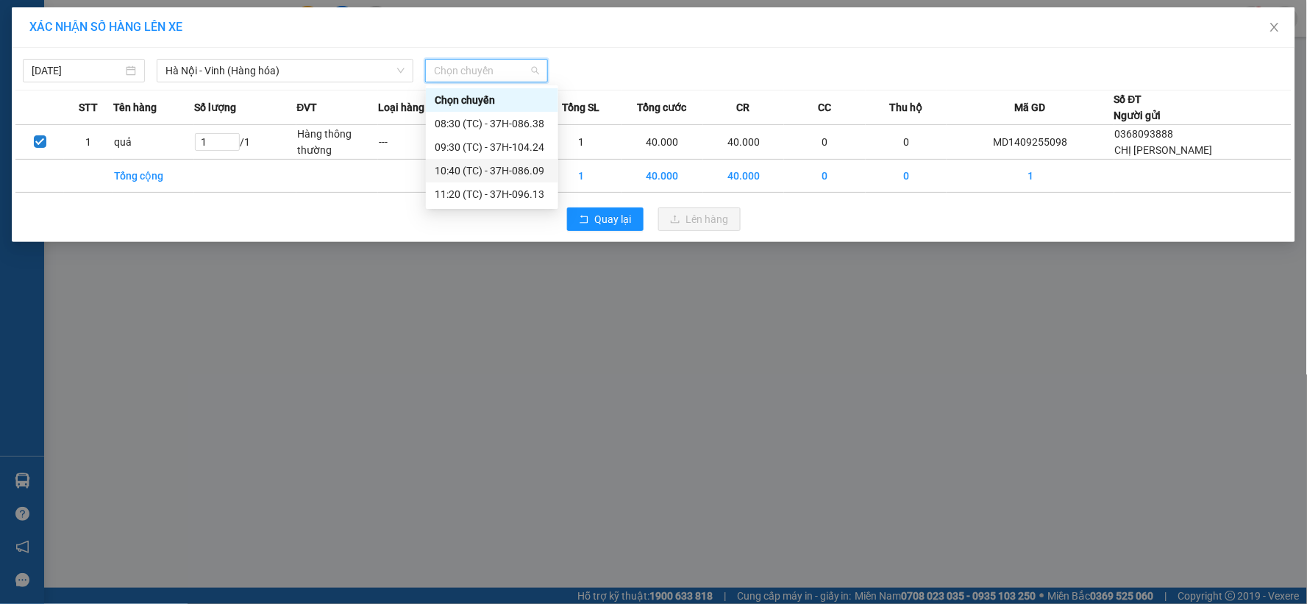
click at [500, 171] on div "10:40 (TC) - 37H-086.09" at bounding box center [492, 171] width 115 height 16
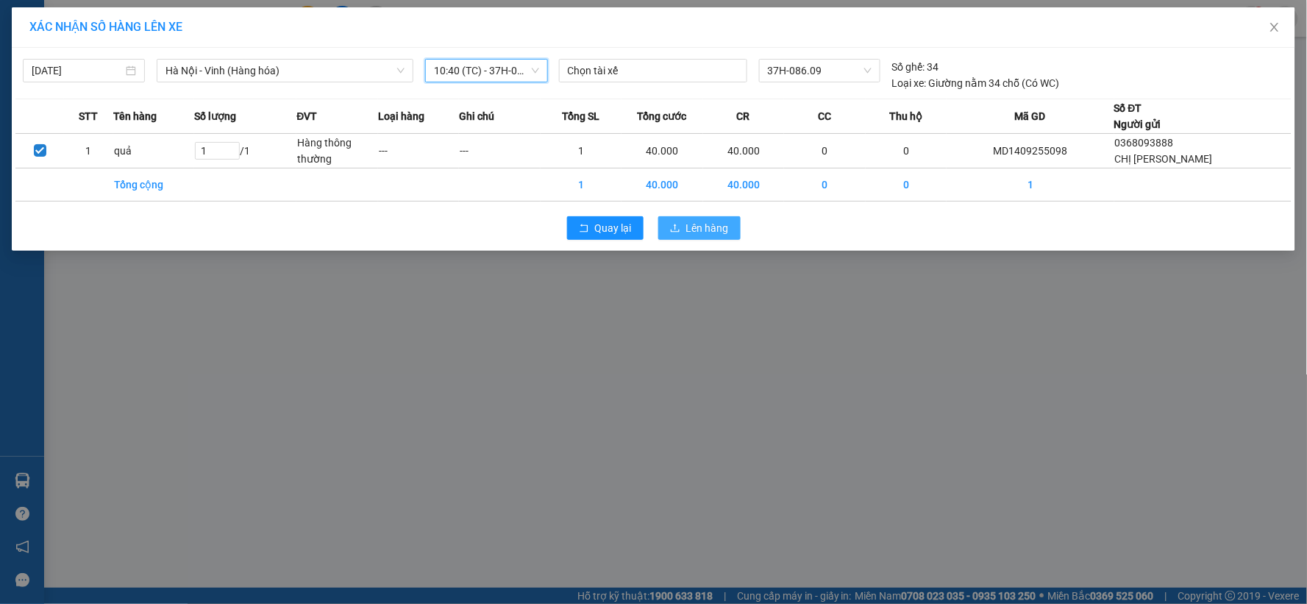
click at [718, 224] on span "Lên hàng" at bounding box center [707, 228] width 43 height 16
